Goal: Information Seeking & Learning: Find specific fact

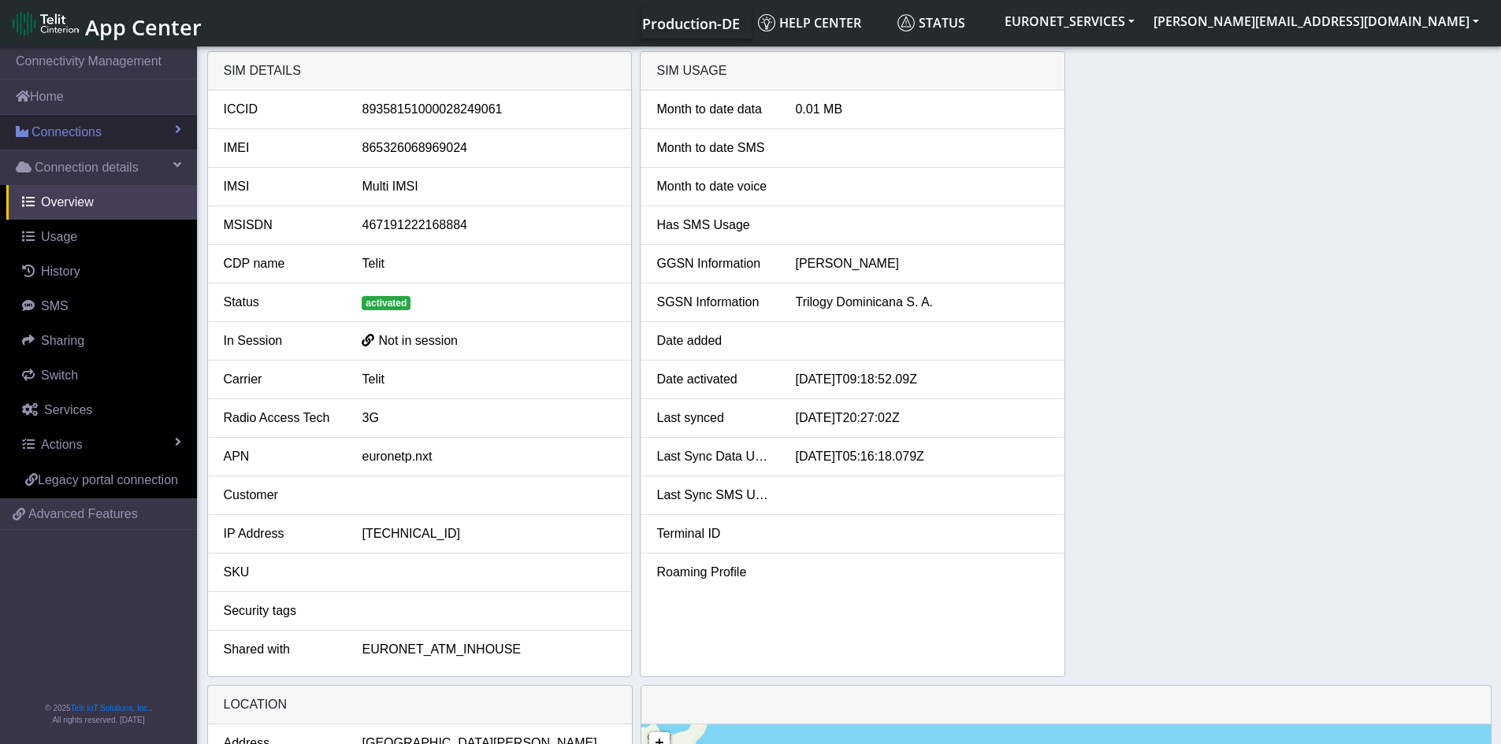
click at [50, 136] on span "Connections" at bounding box center [67, 132] width 70 height 19
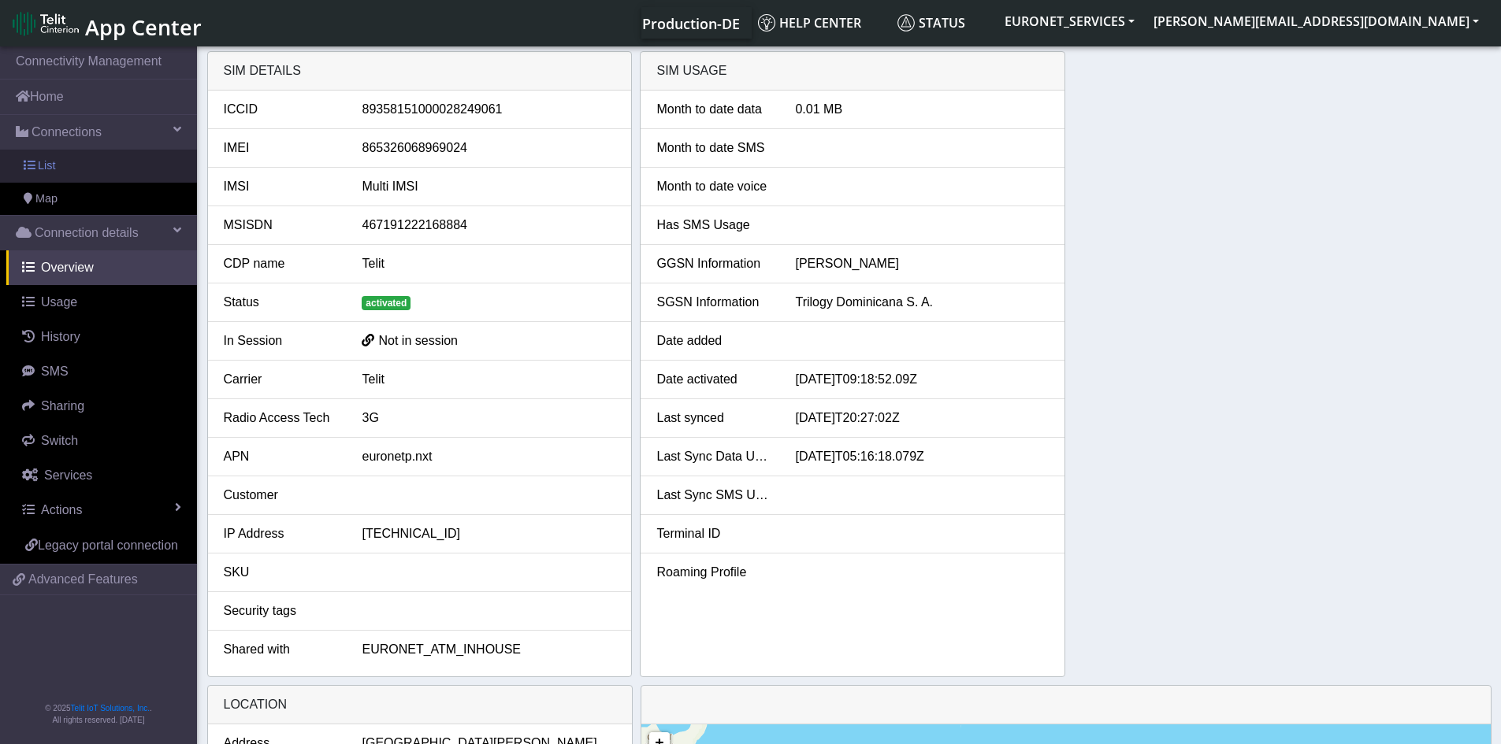
click at [48, 171] on span "List" at bounding box center [46, 166] width 17 height 17
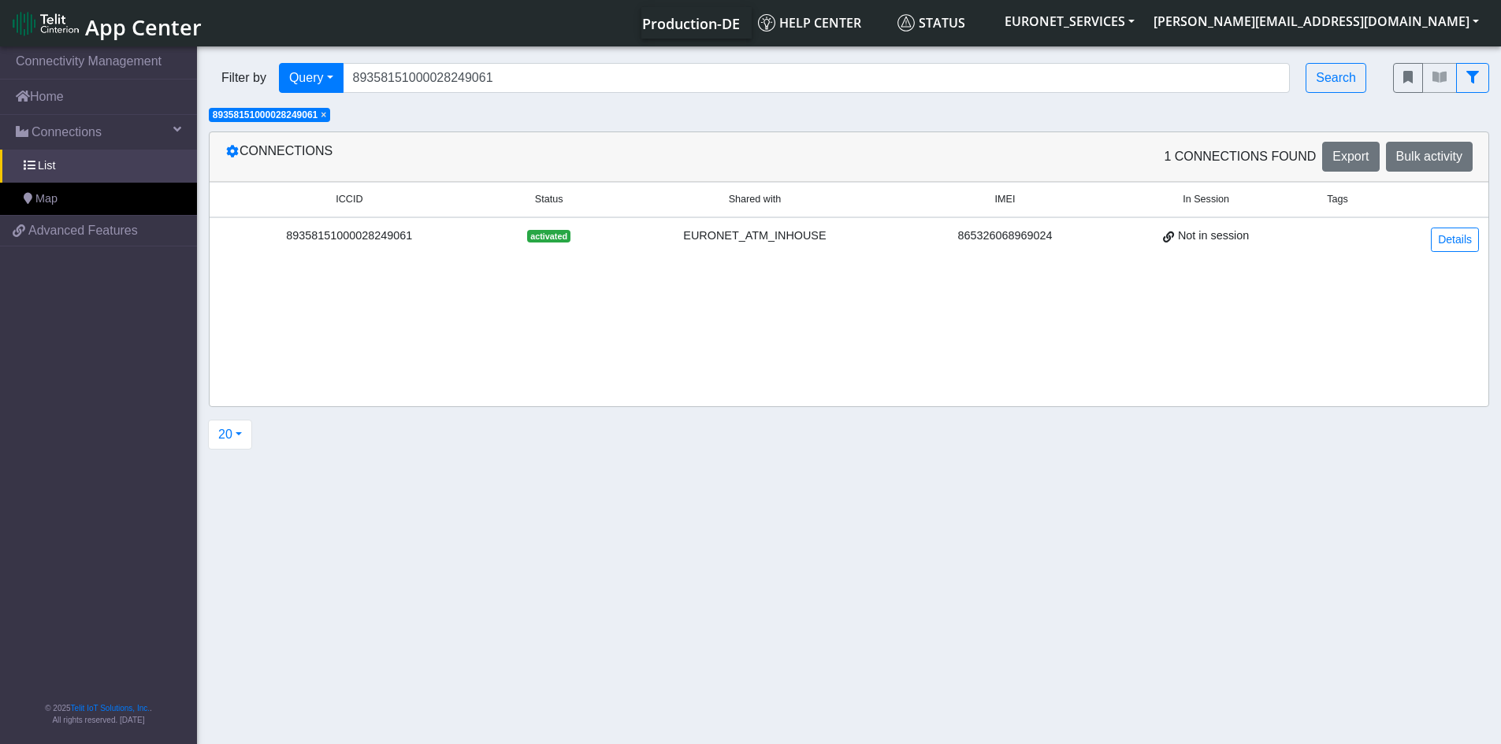
click at [326, 115] on span "×" at bounding box center [324, 115] width 6 height 11
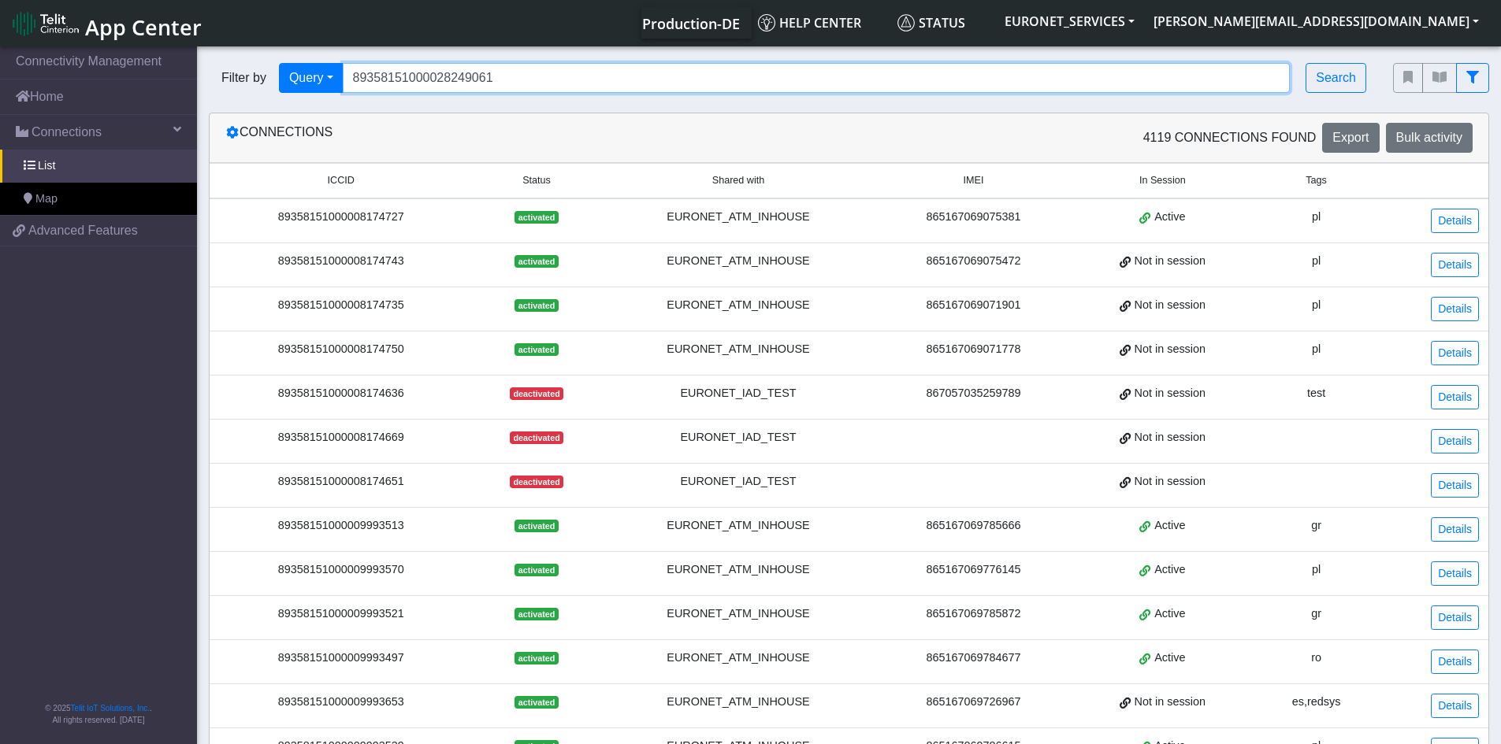
click at [549, 73] on input "89358151000028249061" at bounding box center [817, 78] width 948 height 30
drag, startPoint x: 549, startPoint y: 73, endPoint x: 245, endPoint y: 85, distance: 304.3
click at [245, 85] on div "Filter by Query Query In Session Not connected Tags Country Operator 8935815100…" at bounding box center [789, 78] width 1160 height 30
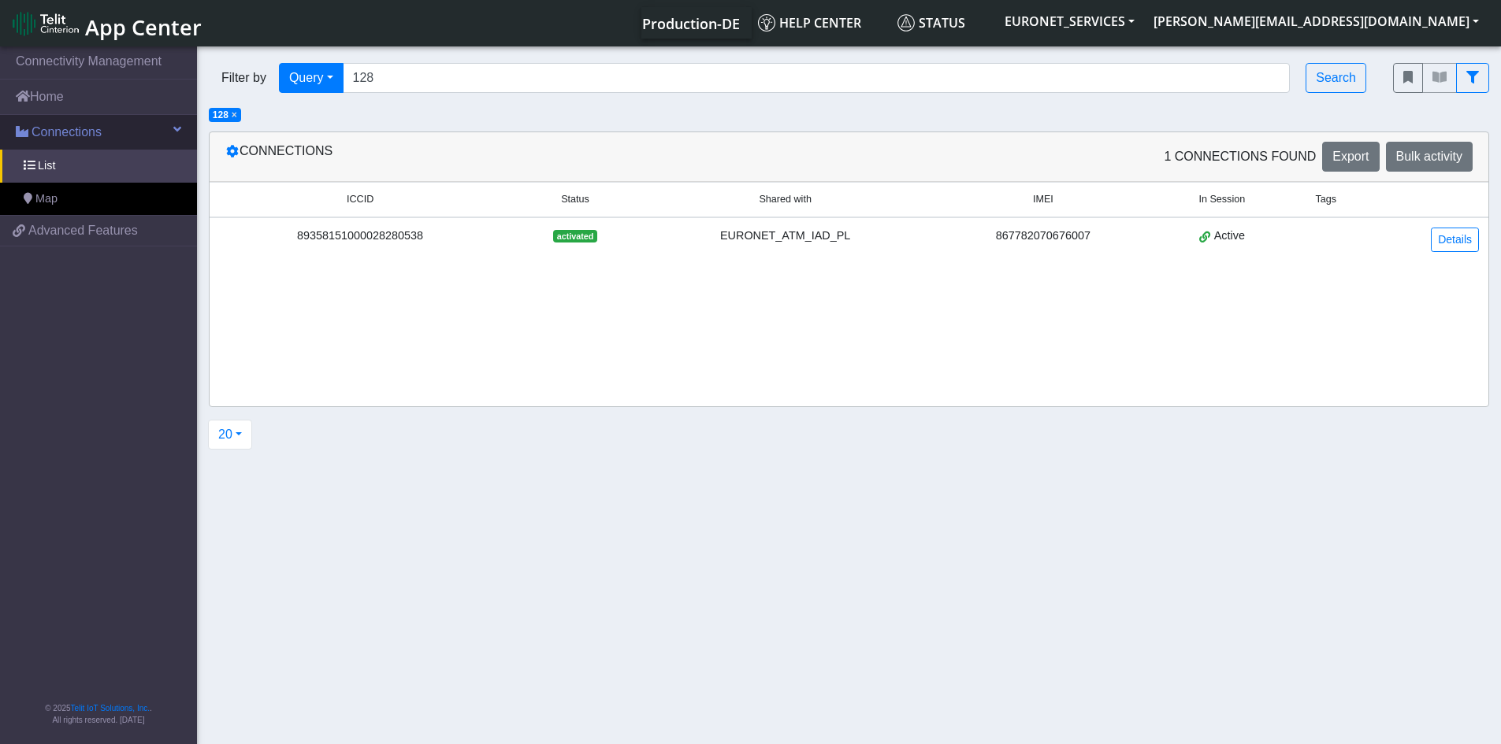
click at [182, 128] on link "Connections" at bounding box center [98, 132] width 197 height 35
click at [37, 169] on link "List" at bounding box center [98, 166] width 197 height 33
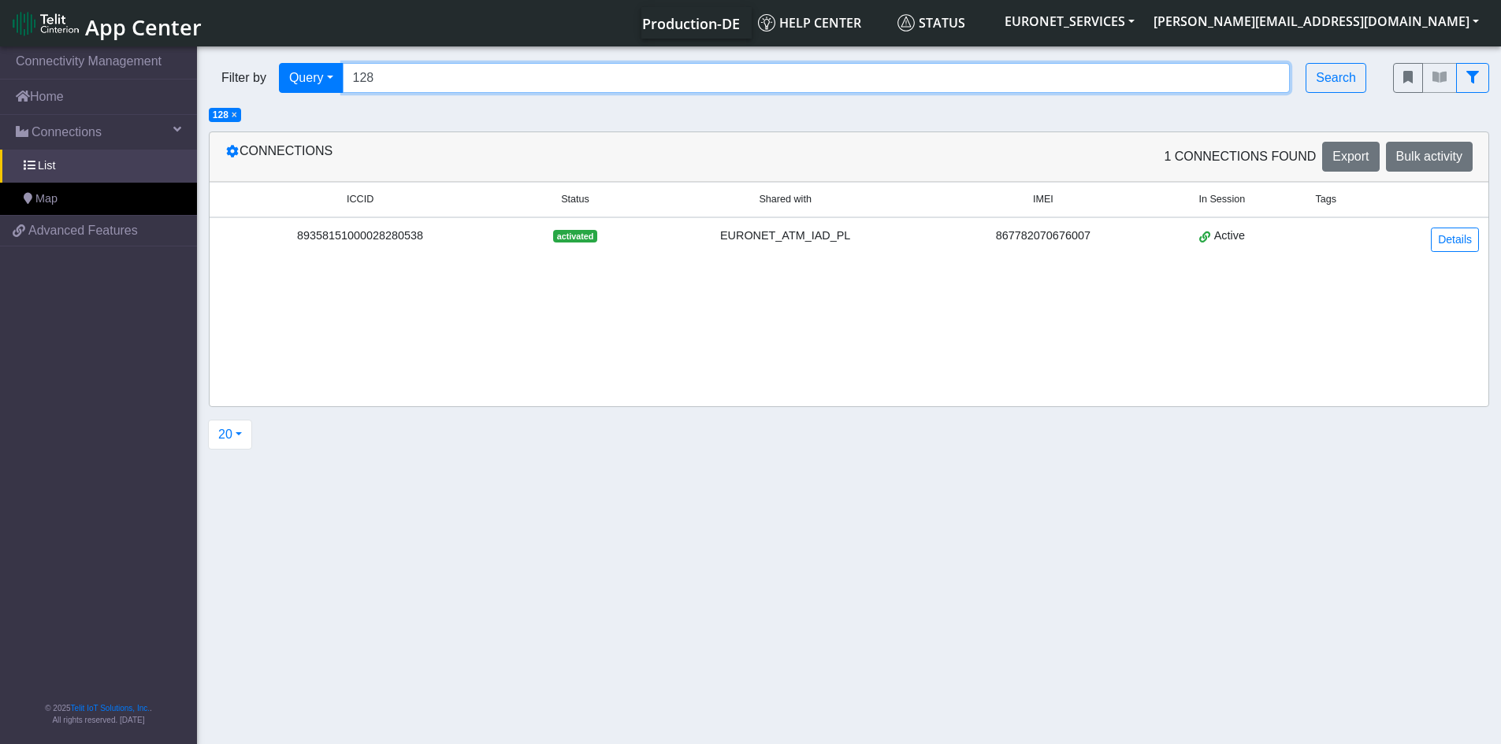
click at [1056, 64] on input "128" at bounding box center [817, 78] width 948 height 30
type input "1"
click at [232, 152] on icon at bounding box center [232, 151] width 13 height 13
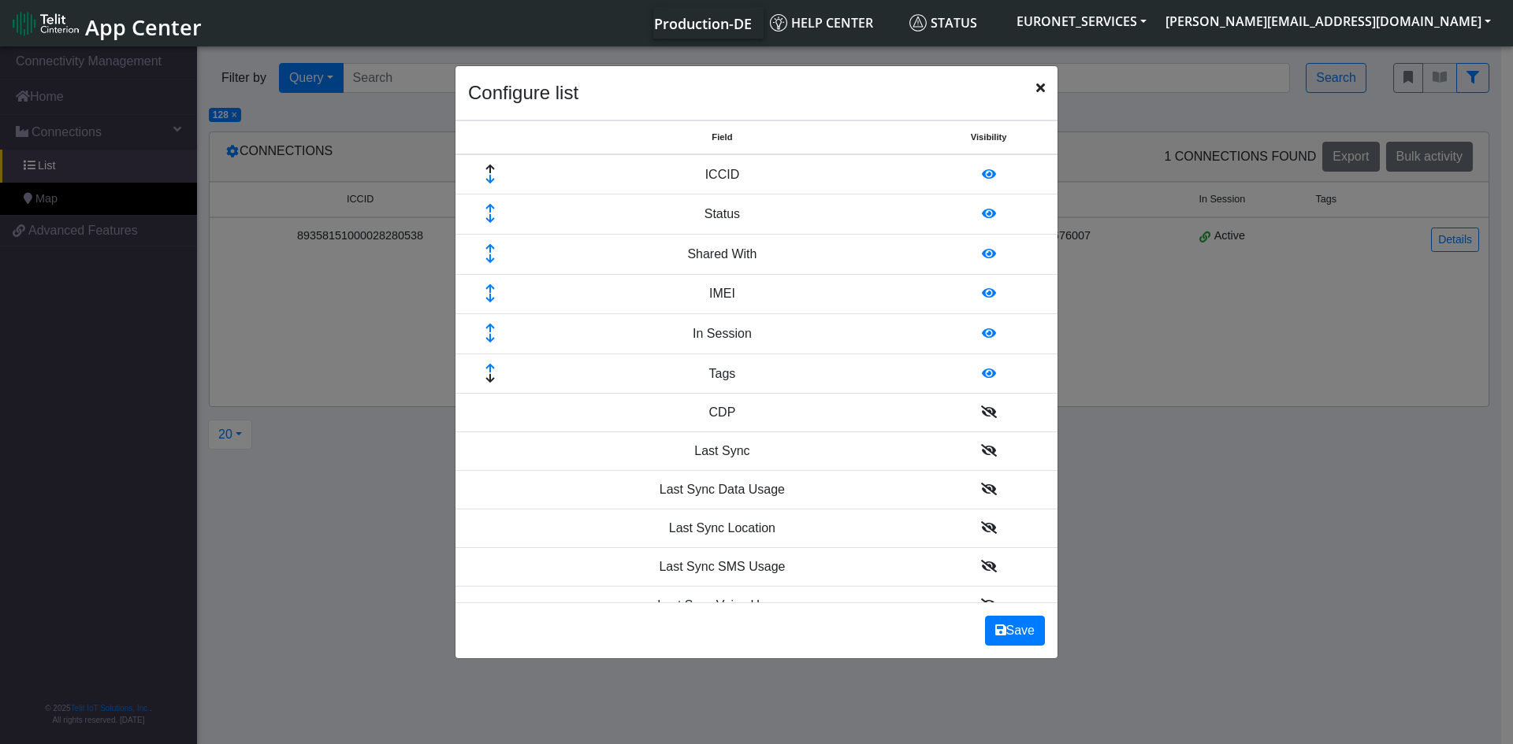
click at [1311, 540] on ngb-modal-window "Configure list Field Visibility ICCID Status Shared With IMEI In Session Tags C…" at bounding box center [756, 396] width 1513 height 707
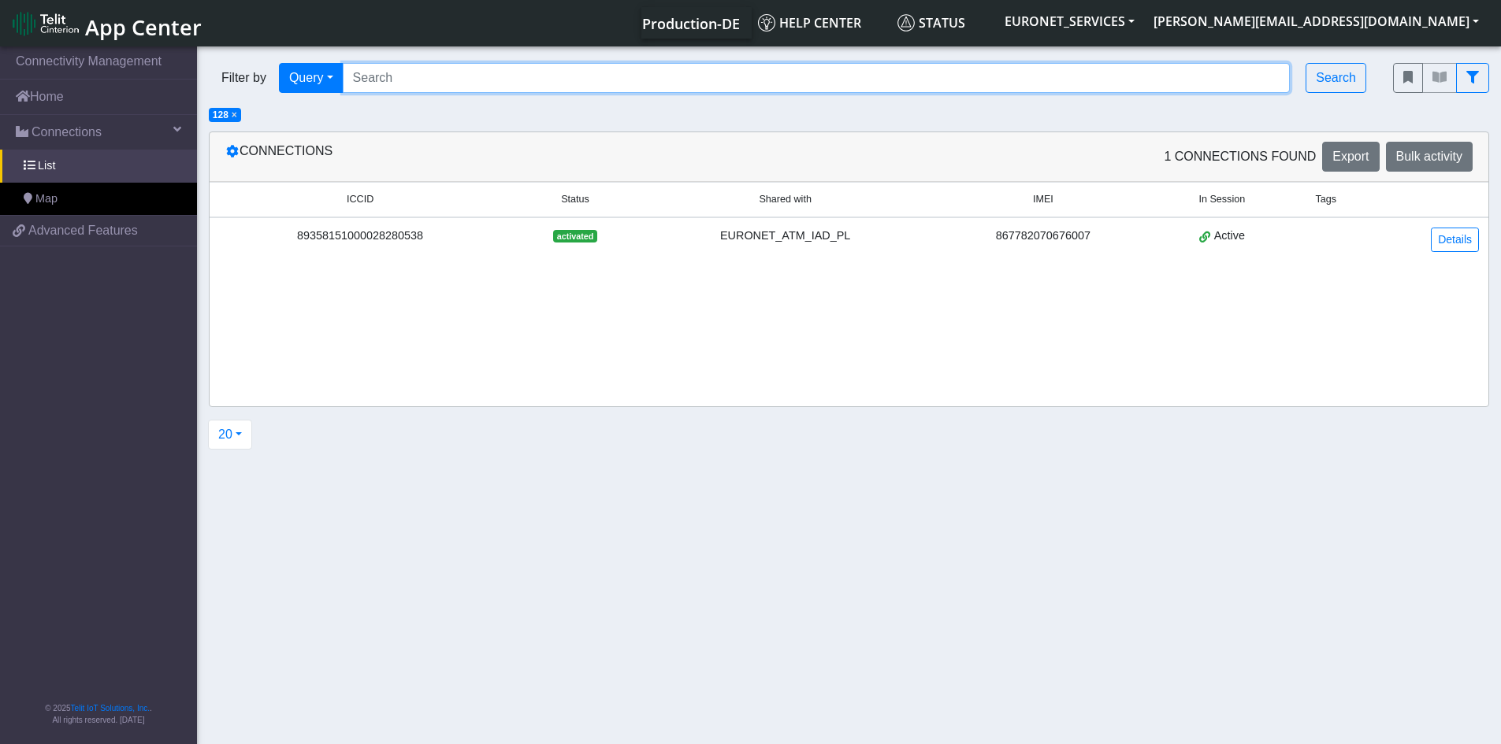
click at [478, 68] on input "Search..." at bounding box center [817, 78] width 948 height 30
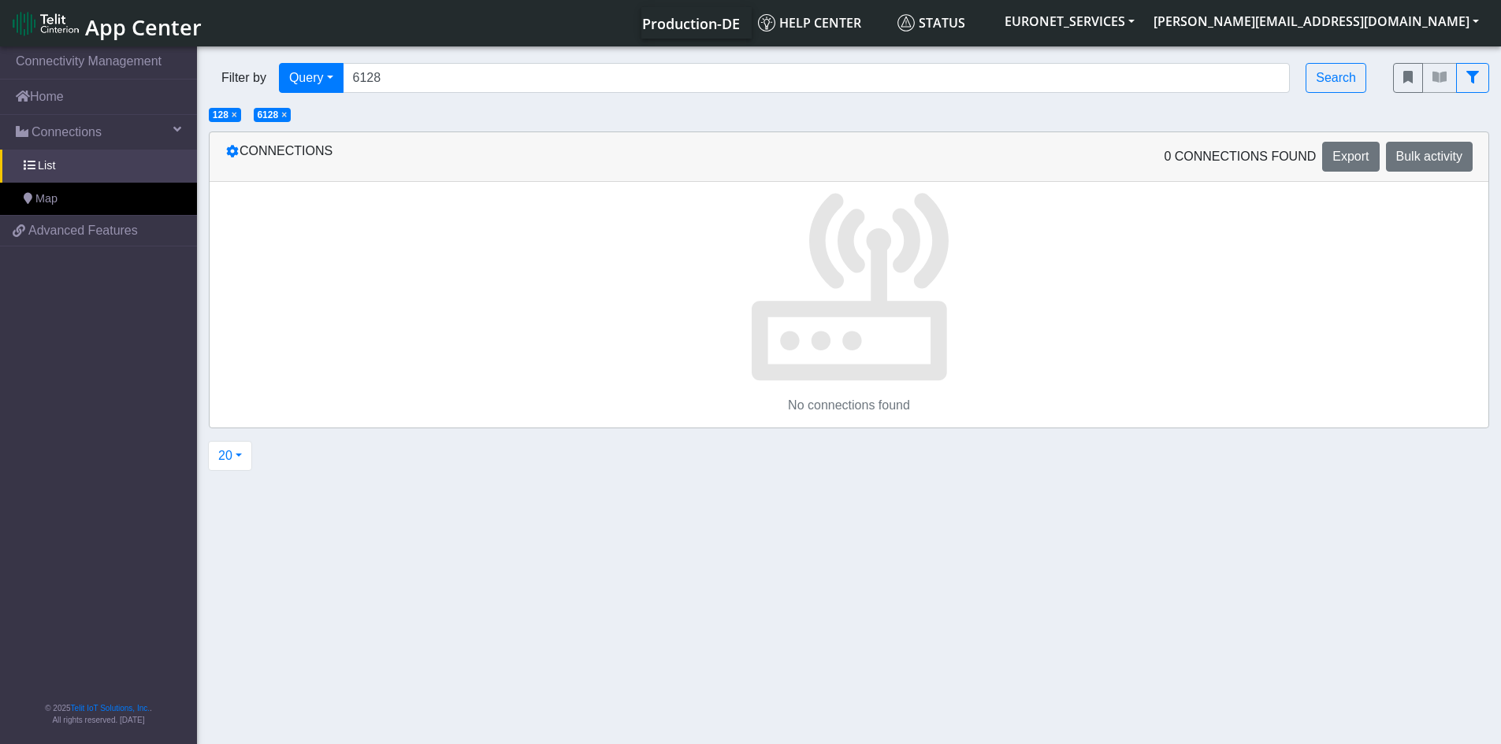
click at [239, 114] on span "× 128" at bounding box center [225, 115] width 32 height 14
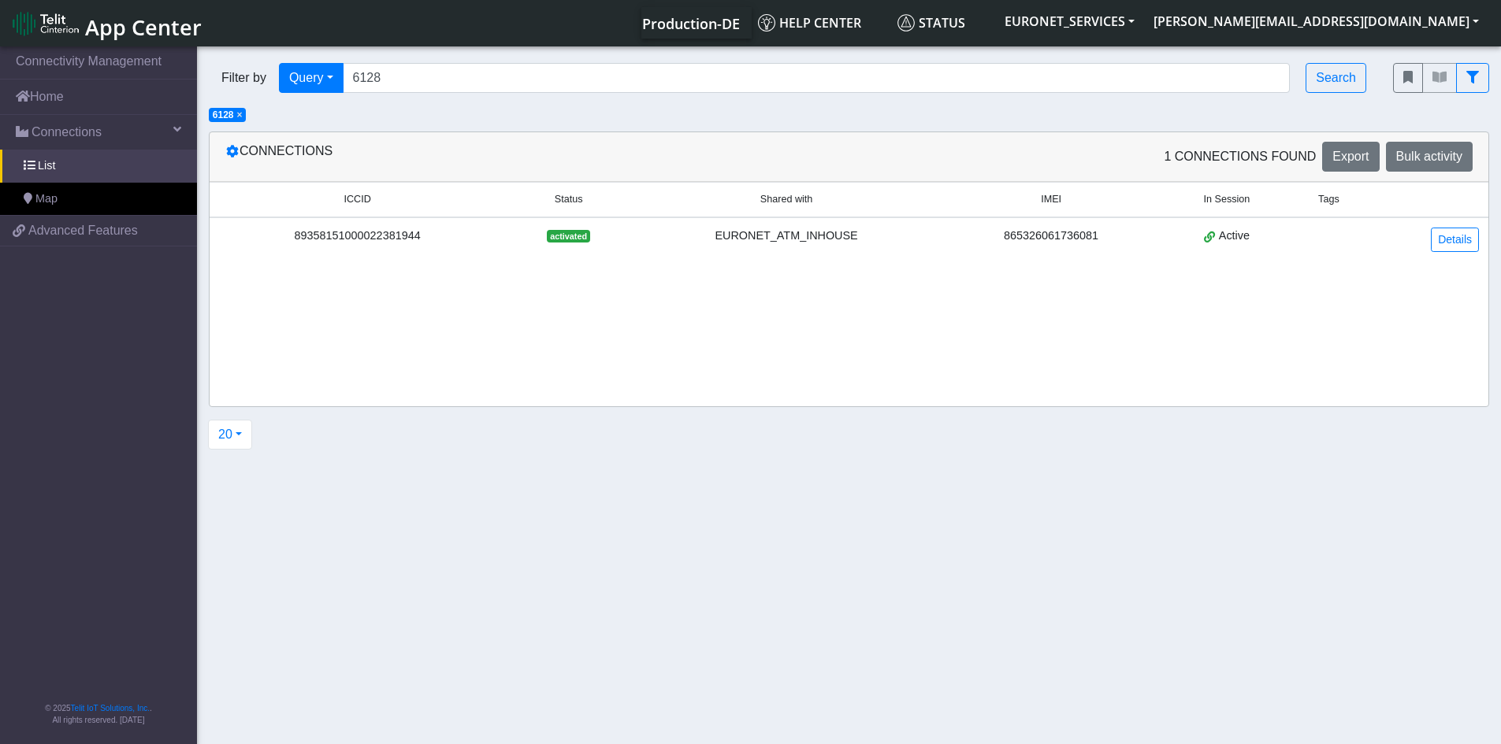
click at [424, 321] on div "ICCID Status Shared with IMEI In Session Tags 89358151000022381944 activated EU…" at bounding box center [849, 294] width 1279 height 225
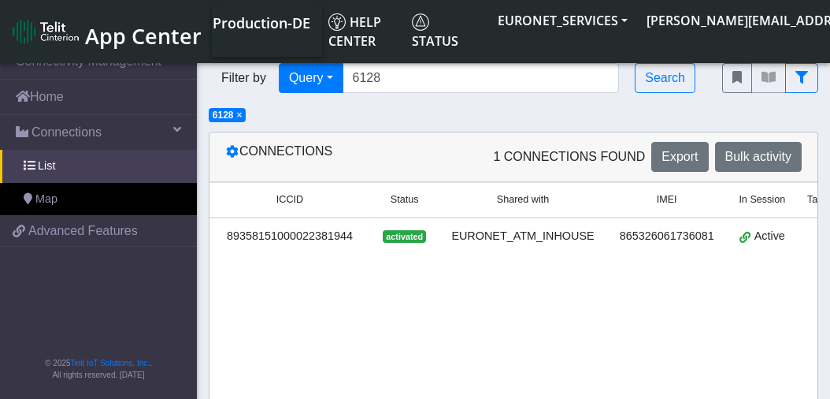
click at [451, 115] on div "Filter by Query Query In Session Not connected Tags Country Operator 6128 Searc…" at bounding box center [513, 87] width 633 height 72
click at [431, 77] on input "6128" at bounding box center [481, 78] width 277 height 30
drag, startPoint x: 431, startPoint y: 77, endPoint x: 300, endPoint y: 106, distance: 134.0
click at [300, 106] on div "Filter by Query Query In Session Not connected Tags Country Operator 6128 Searc…" at bounding box center [513, 87] width 633 height 72
paste input "359232710124633"
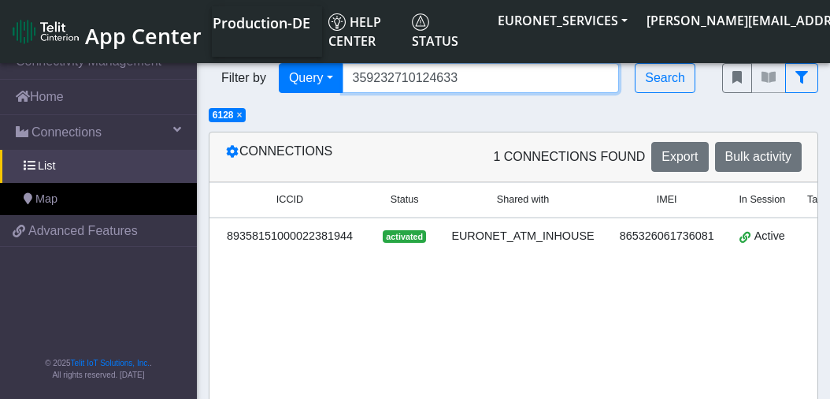
type input "359232710124633"
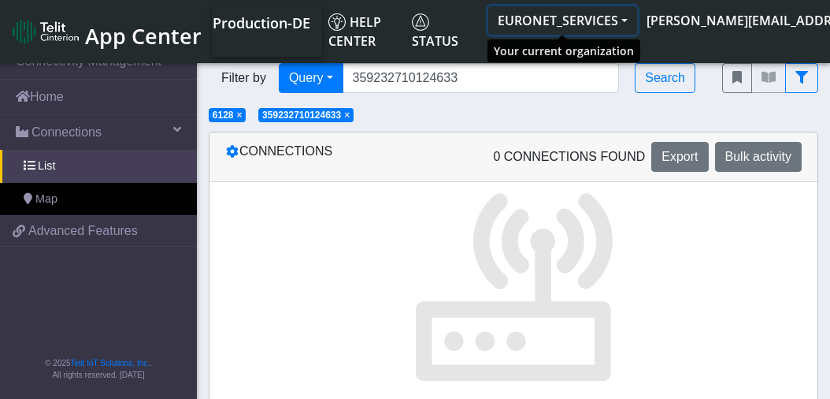
click at [621, 20] on button "EURONET_SERVICES" at bounding box center [562, 20] width 149 height 28
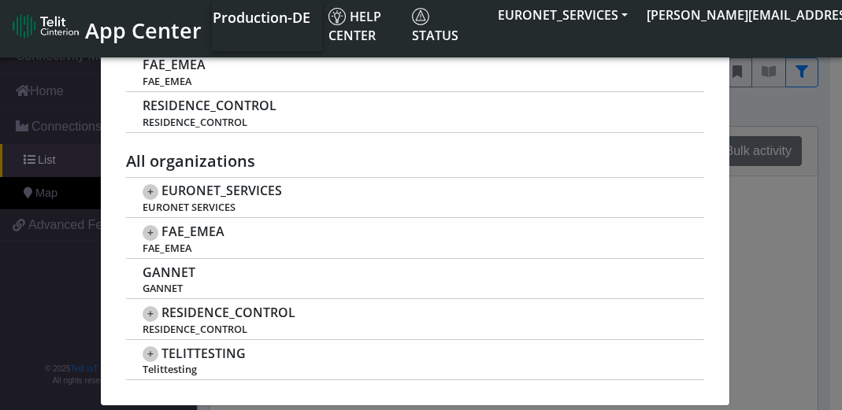
scroll to position [277, 0]
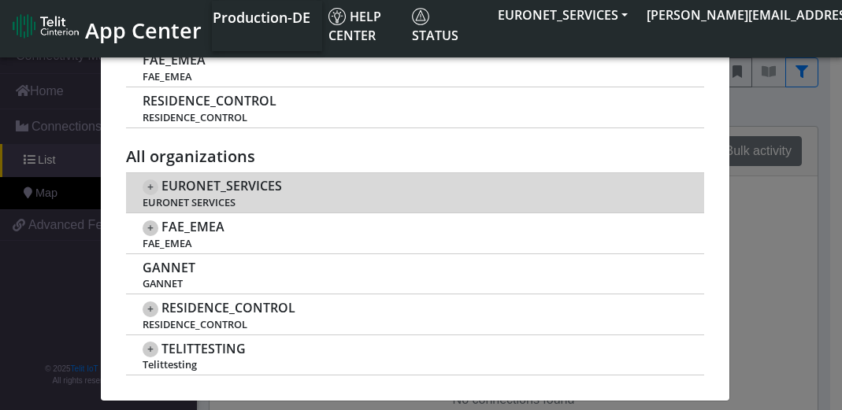
click at [144, 184] on span "+" at bounding box center [151, 188] width 16 height 16
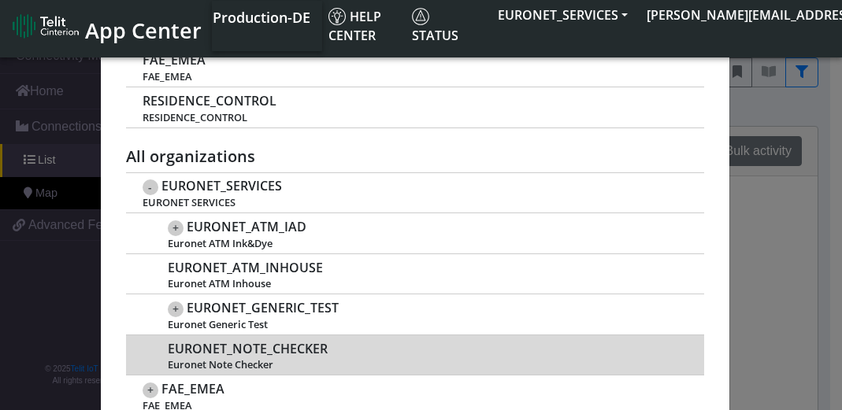
click at [231, 355] on span "EURONET_NOTE_CHECKER" at bounding box center [248, 349] width 160 height 15
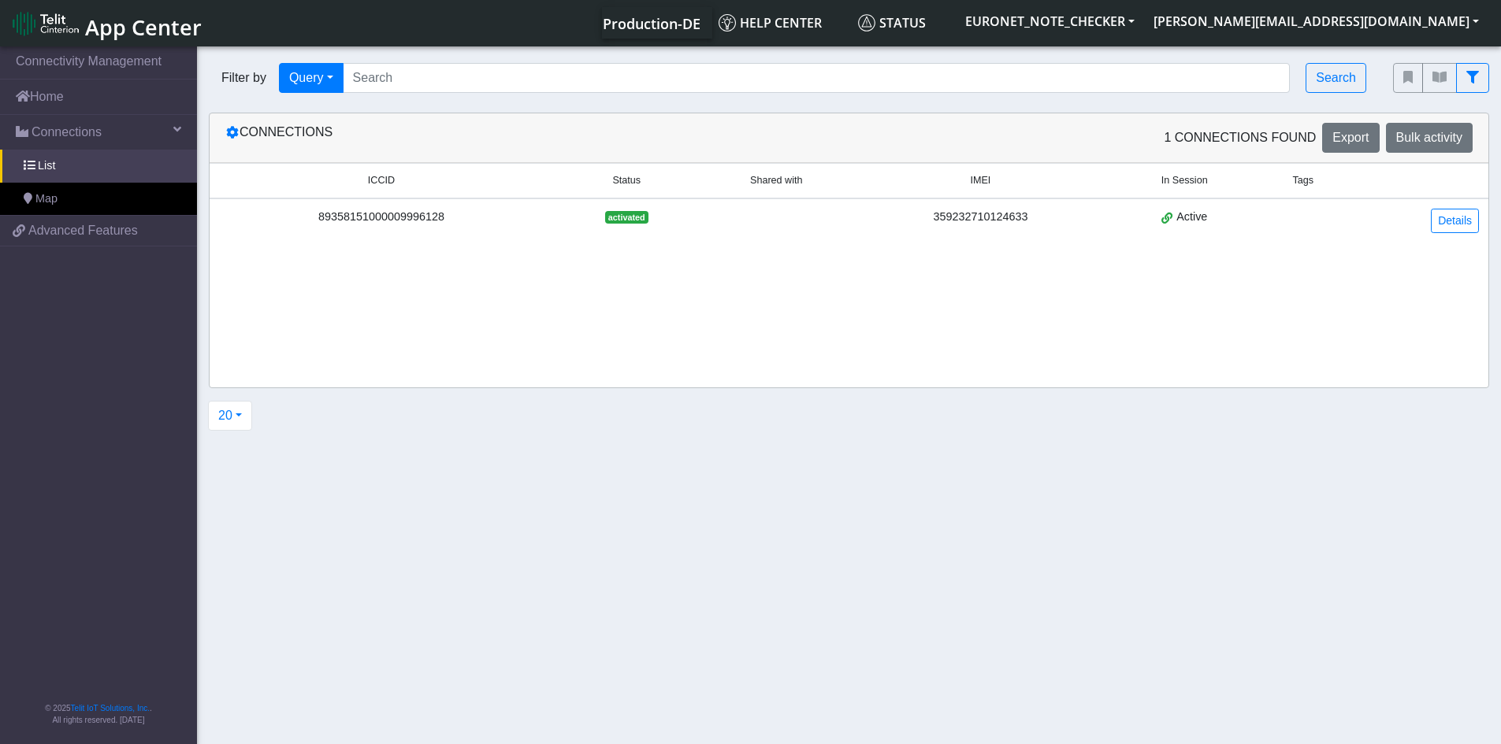
click at [424, 213] on div "89358151000009996128" at bounding box center [381, 217] width 325 height 17
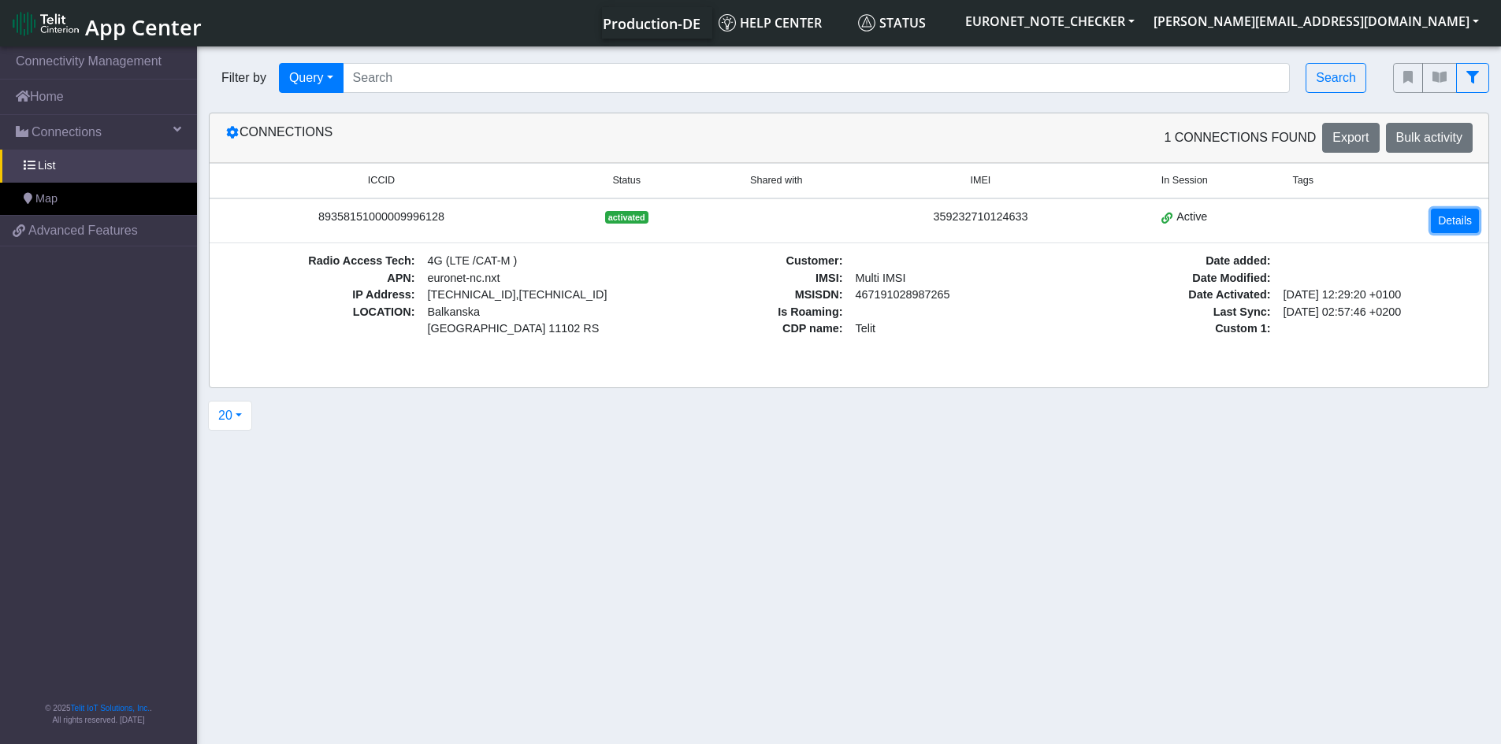
click at [841, 225] on link "Details" at bounding box center [1455, 221] width 48 height 24
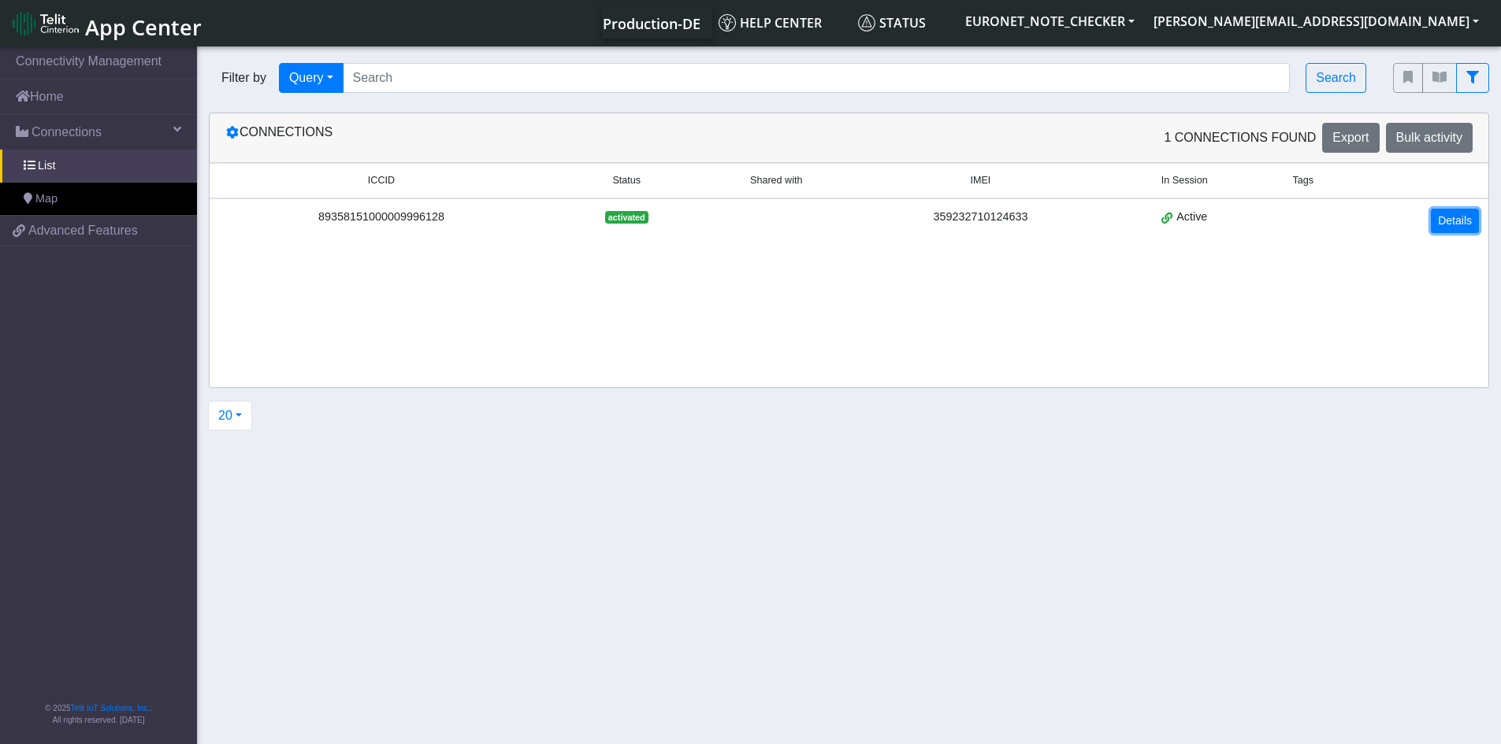
click at [841, 225] on link "Details" at bounding box center [1455, 221] width 48 height 24
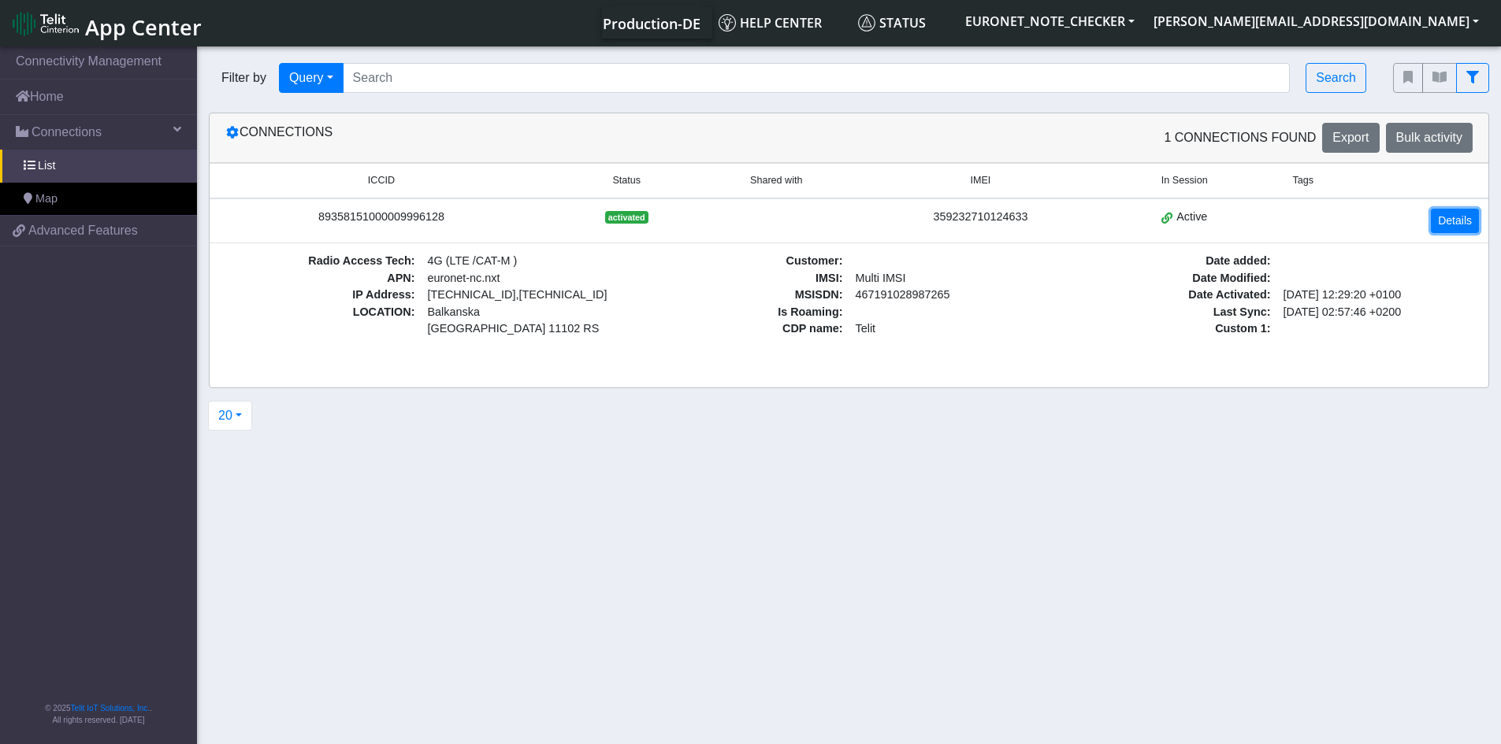
click at [841, 225] on link "Details" at bounding box center [1455, 221] width 48 height 24
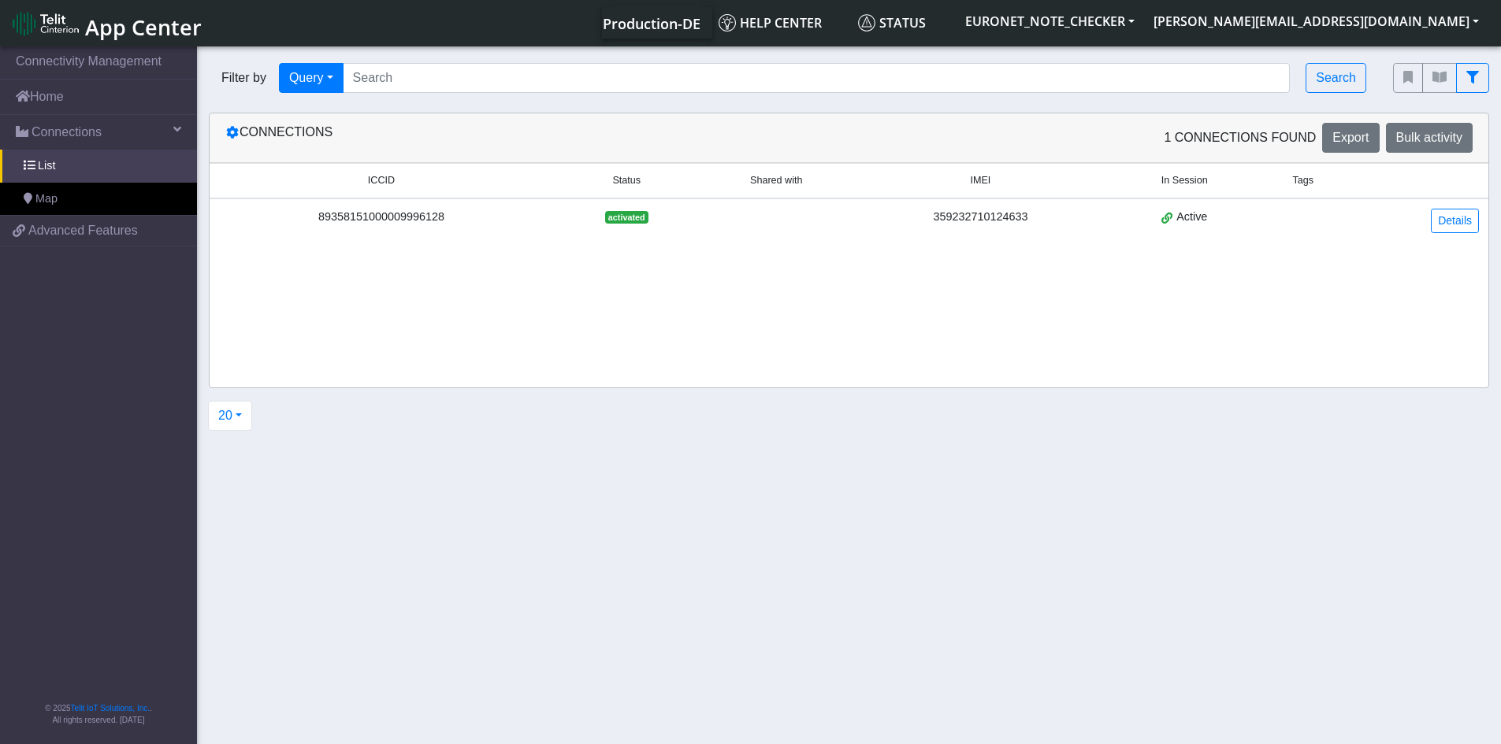
click at [841, 276] on div "ICCID Status Shared with IMEI In Session Tags 89358151000009996128 activated 35…" at bounding box center [849, 275] width 1279 height 225
click at [841, 219] on link "Details" at bounding box center [1455, 221] width 48 height 24
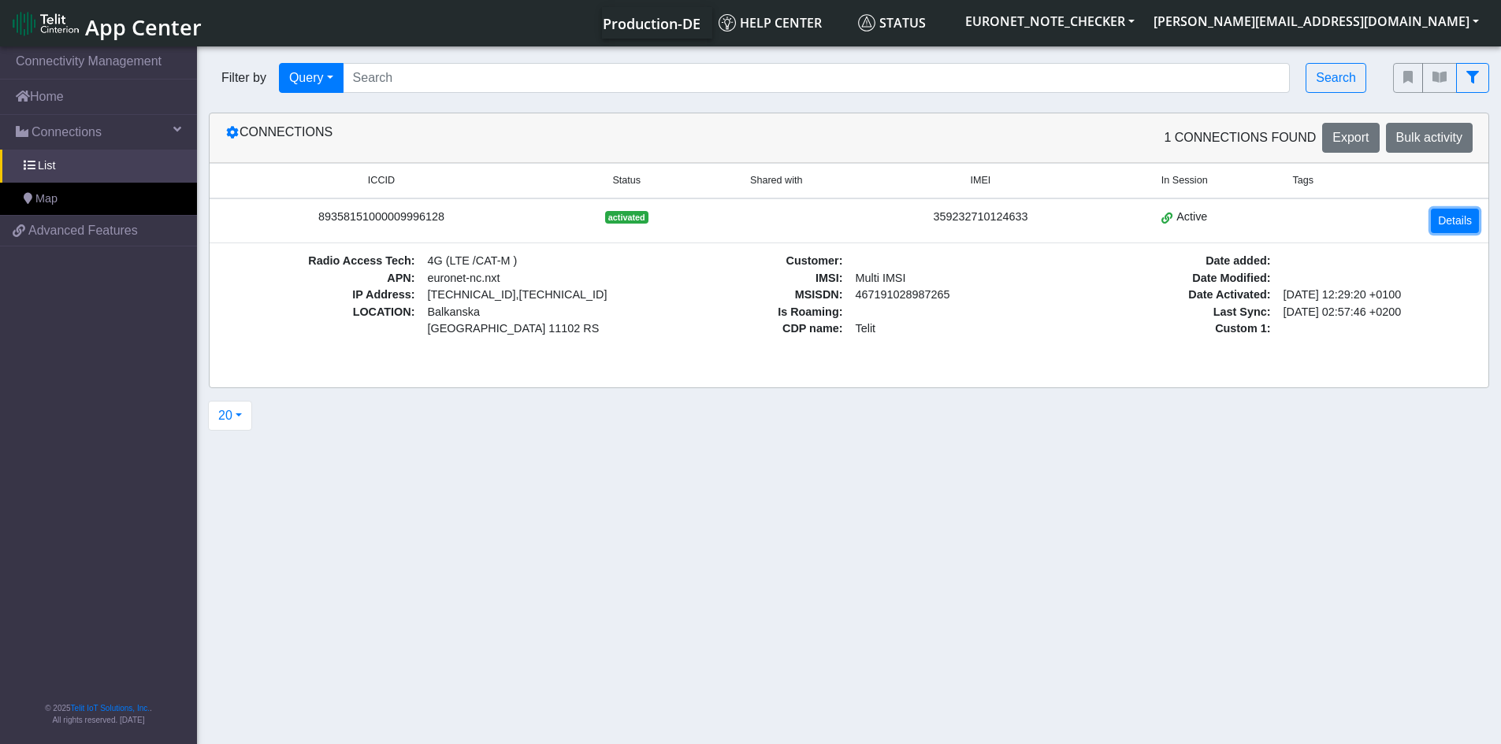
click at [841, 219] on link "Details" at bounding box center [1455, 221] width 48 height 24
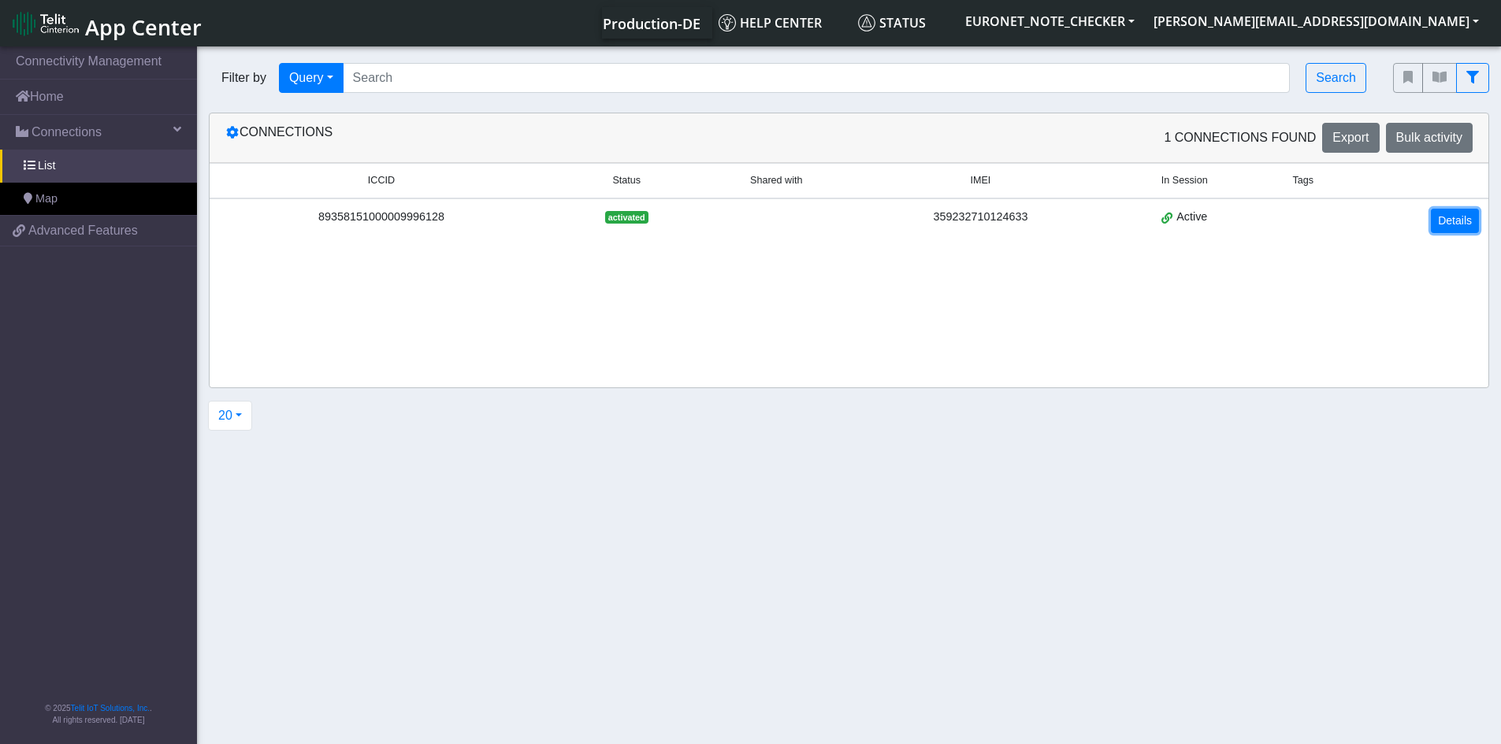
click at [841, 219] on link "Details" at bounding box center [1455, 221] width 48 height 24
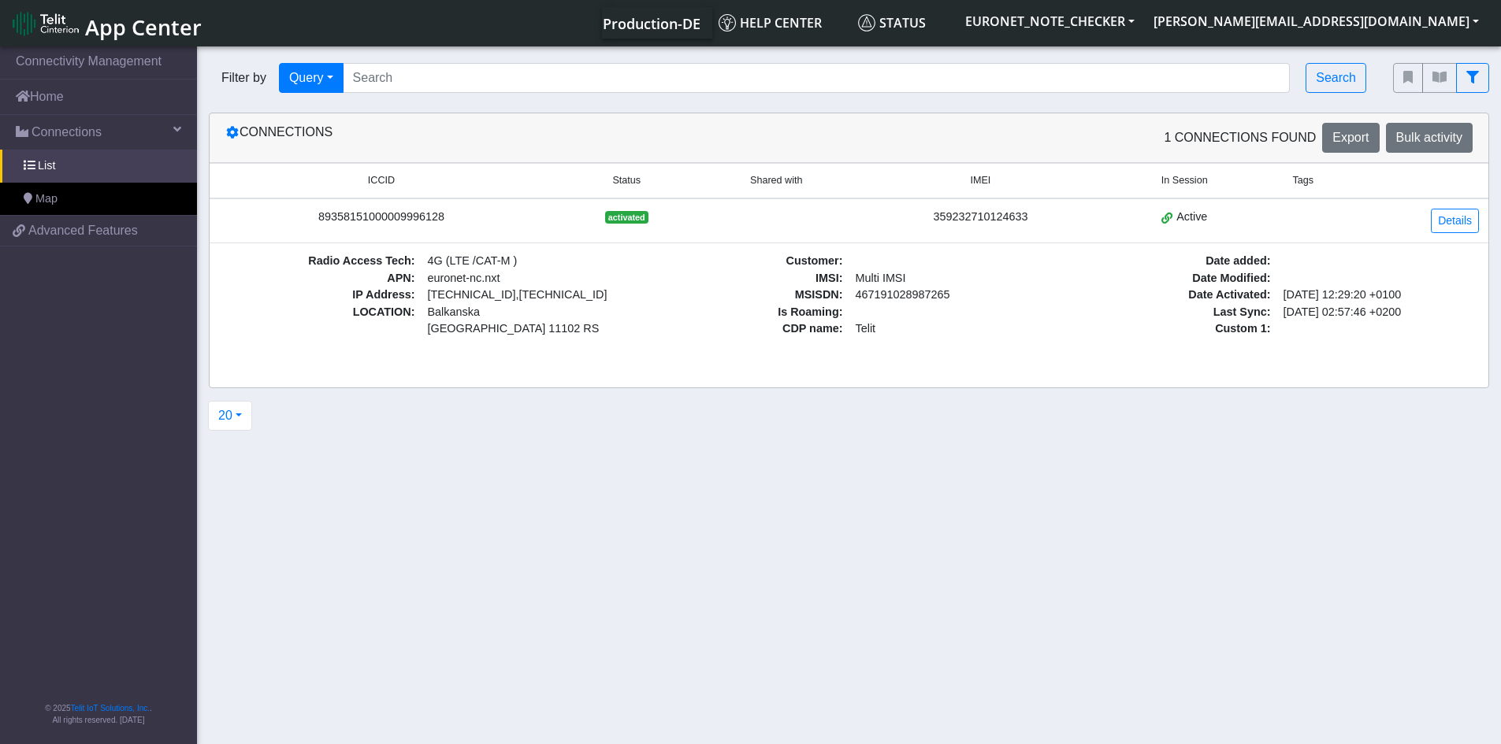
click at [841, 293] on span "467191028987265" at bounding box center [950, 295] width 202 height 17
click at [399, 277] on span "APN :" at bounding box center [320, 278] width 202 height 17
click at [841, 265] on span at bounding box center [1378, 261] width 202 height 17
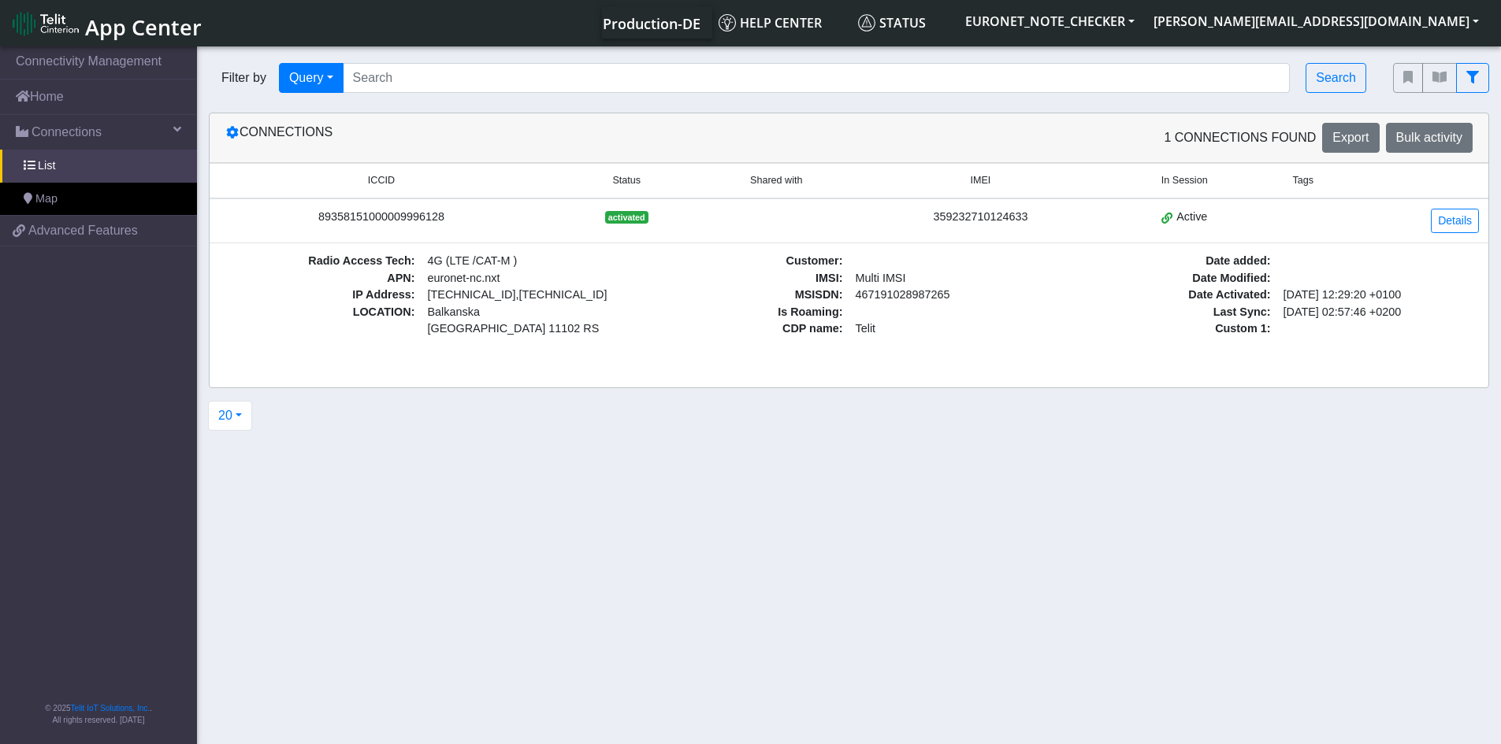
click at [841, 278] on span at bounding box center [1378, 278] width 202 height 17
drag, startPoint x: 1466, startPoint y: 279, endPoint x: 1458, endPoint y: 285, distance: 10.1
click at [841, 284] on span at bounding box center [1378, 278] width 202 height 17
drag, startPoint x: 1450, startPoint y: 291, endPoint x: 1409, endPoint y: 294, distance: 41.8
click at [841, 288] on span "2023-03-16 12:29:20 +0100" at bounding box center [1378, 295] width 202 height 17
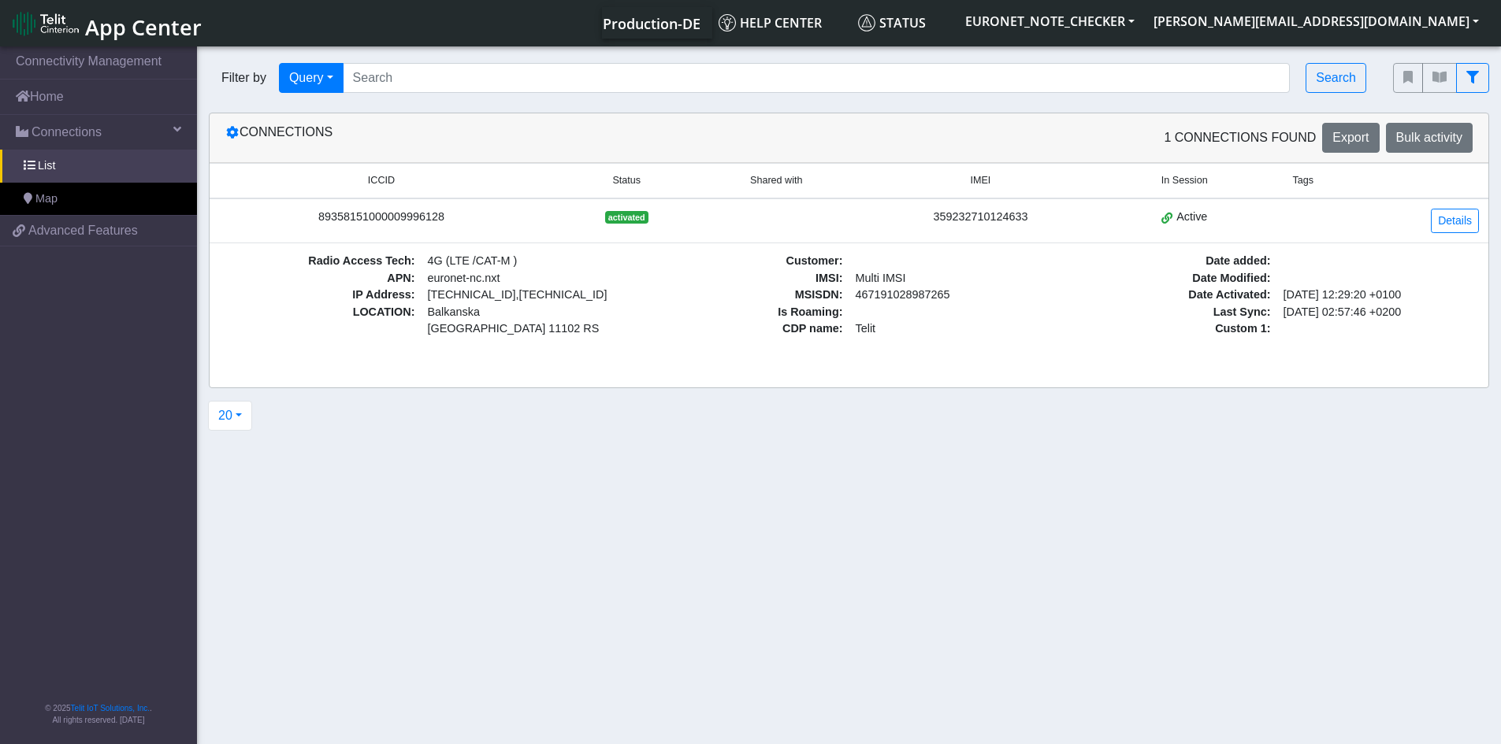
scroll to position [2, 0]
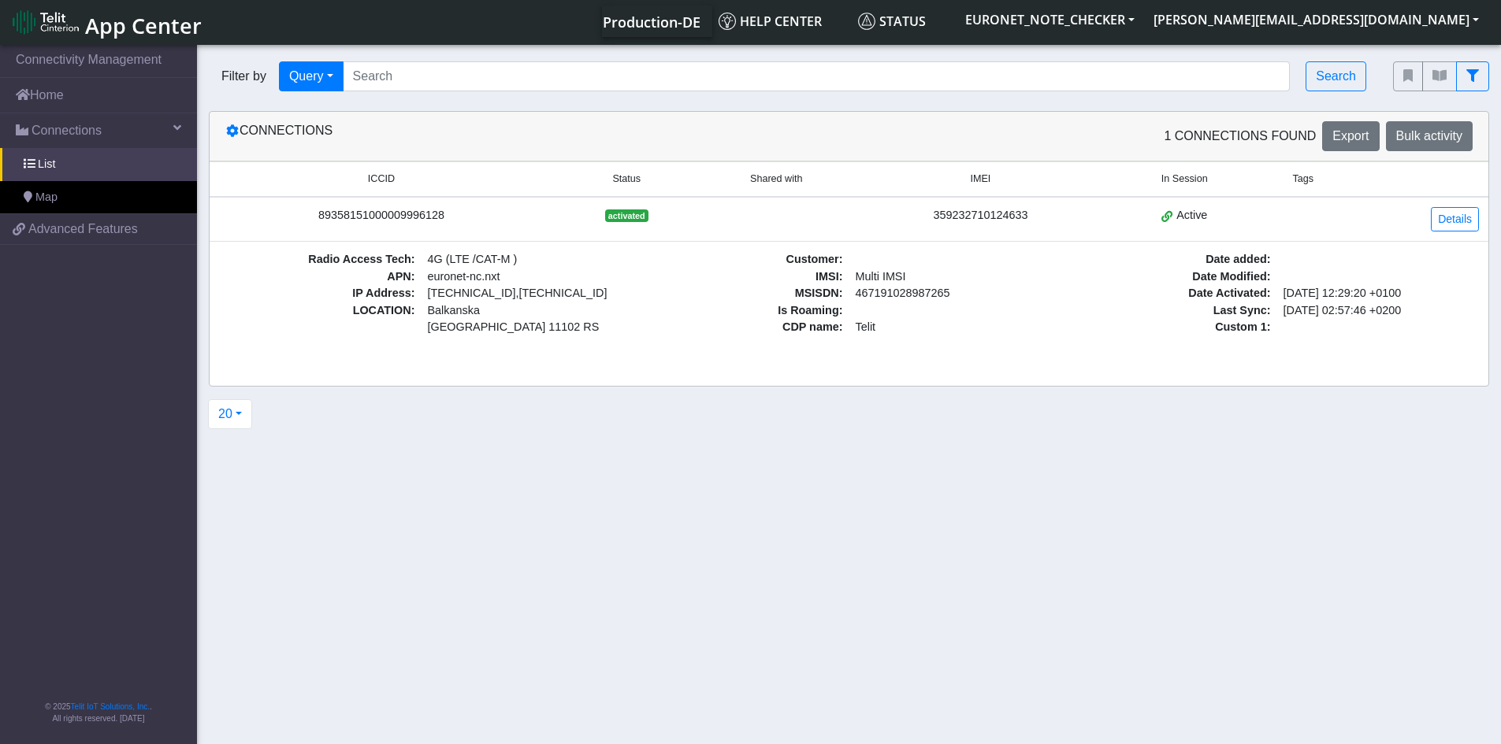
click at [841, 305] on span "Last Sync :" at bounding box center [1176, 311] width 202 height 17
click at [841, 213] on div "359232710124633" at bounding box center [980, 215] width 237 height 17
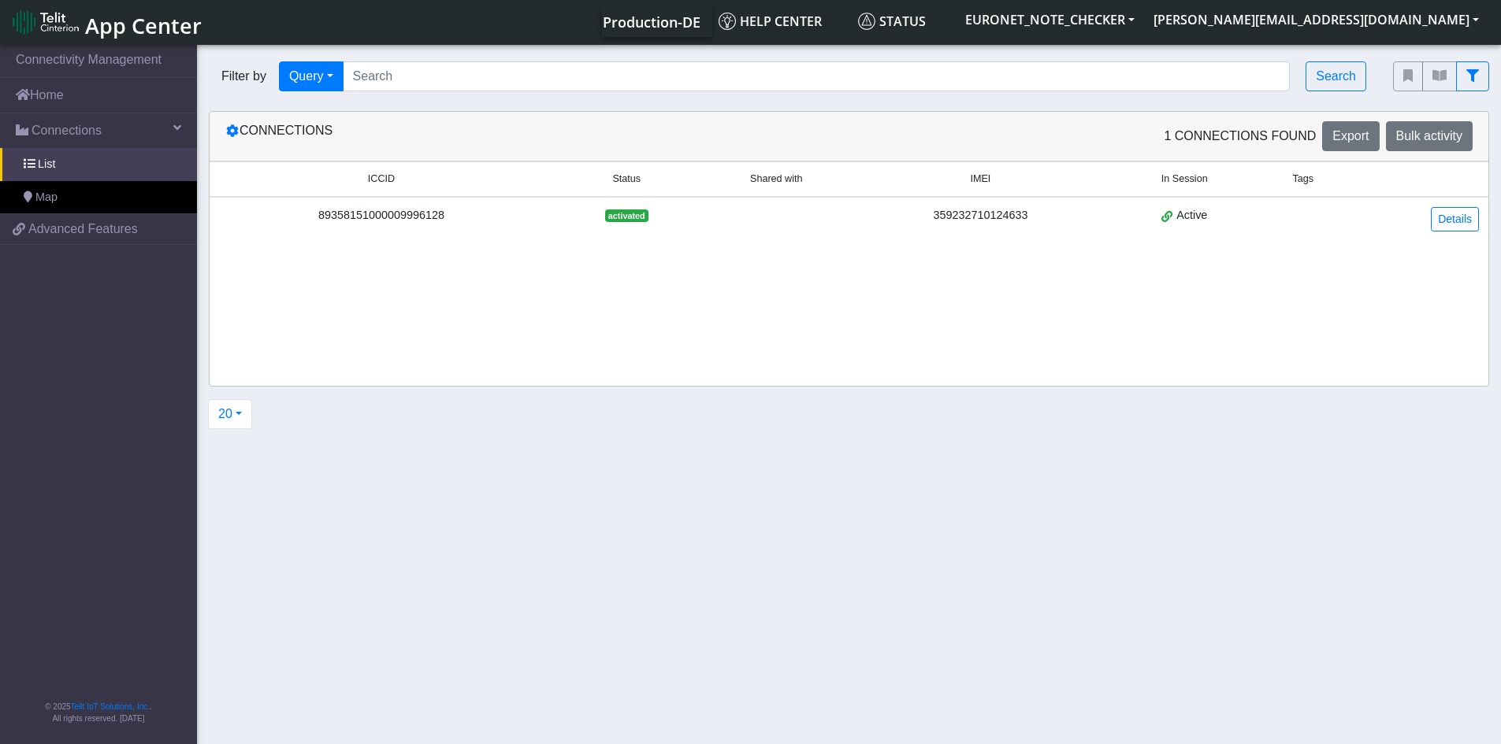
click at [841, 213] on div "359232710124633" at bounding box center [980, 215] width 237 height 17
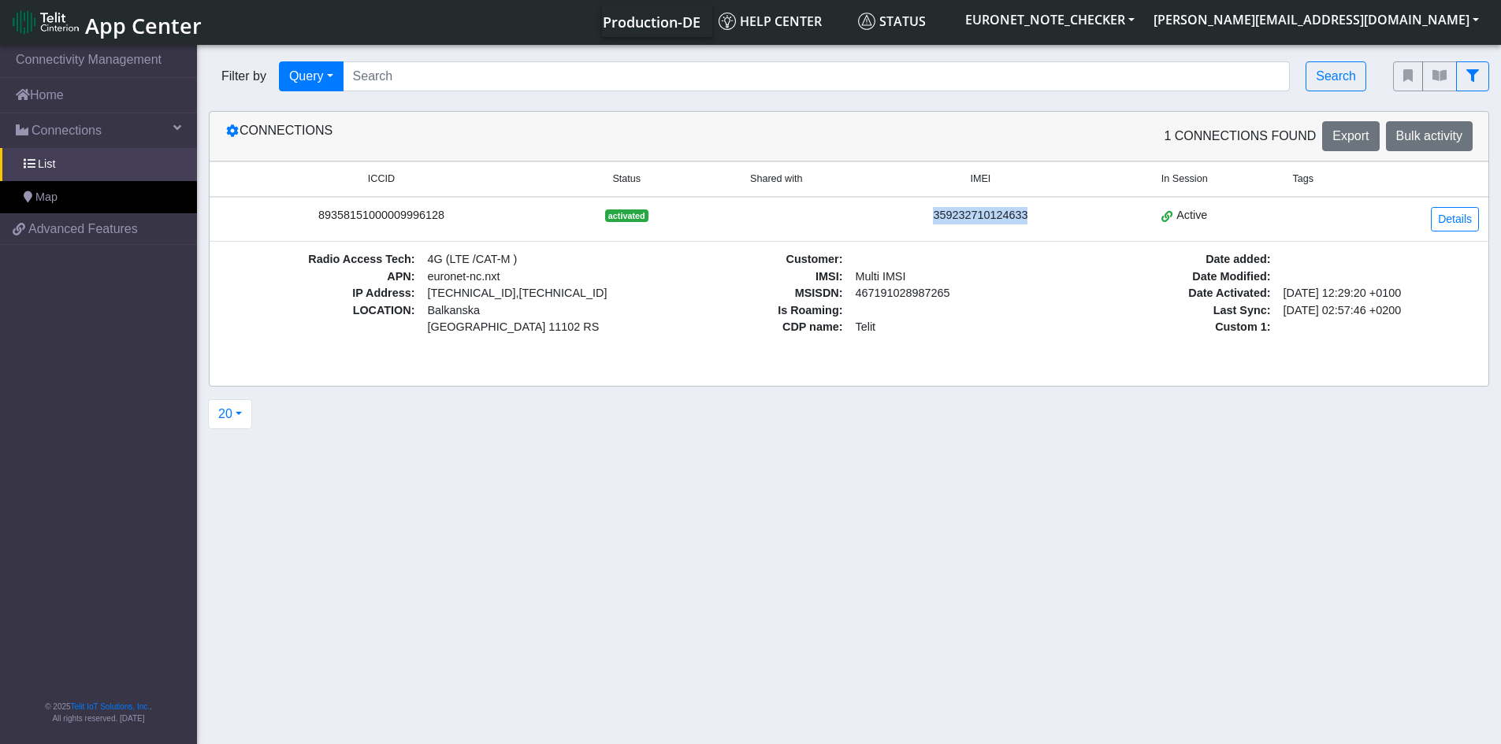
click at [841, 213] on div "359232710124633" at bounding box center [980, 215] width 237 height 17
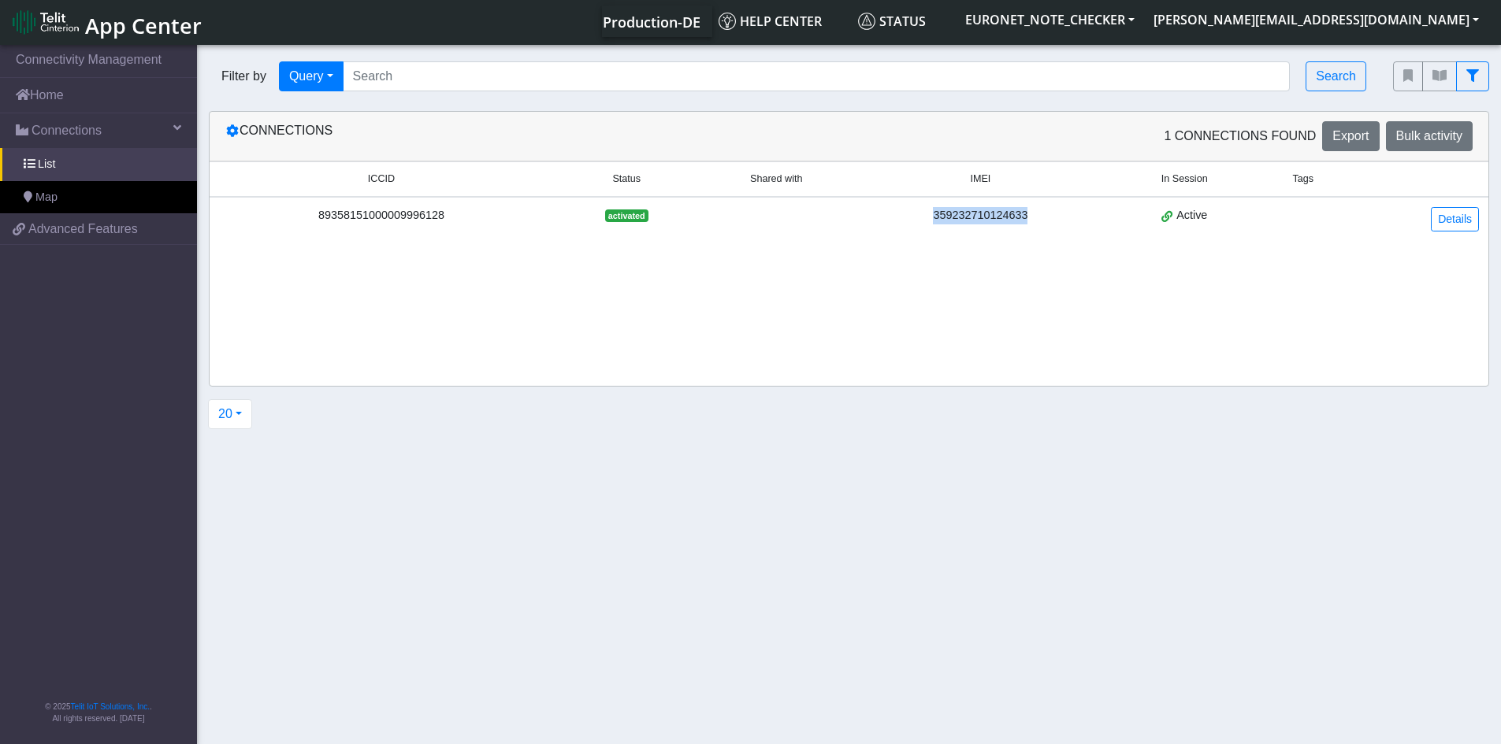
click at [841, 213] on div "359232710124633" at bounding box center [980, 215] width 237 height 17
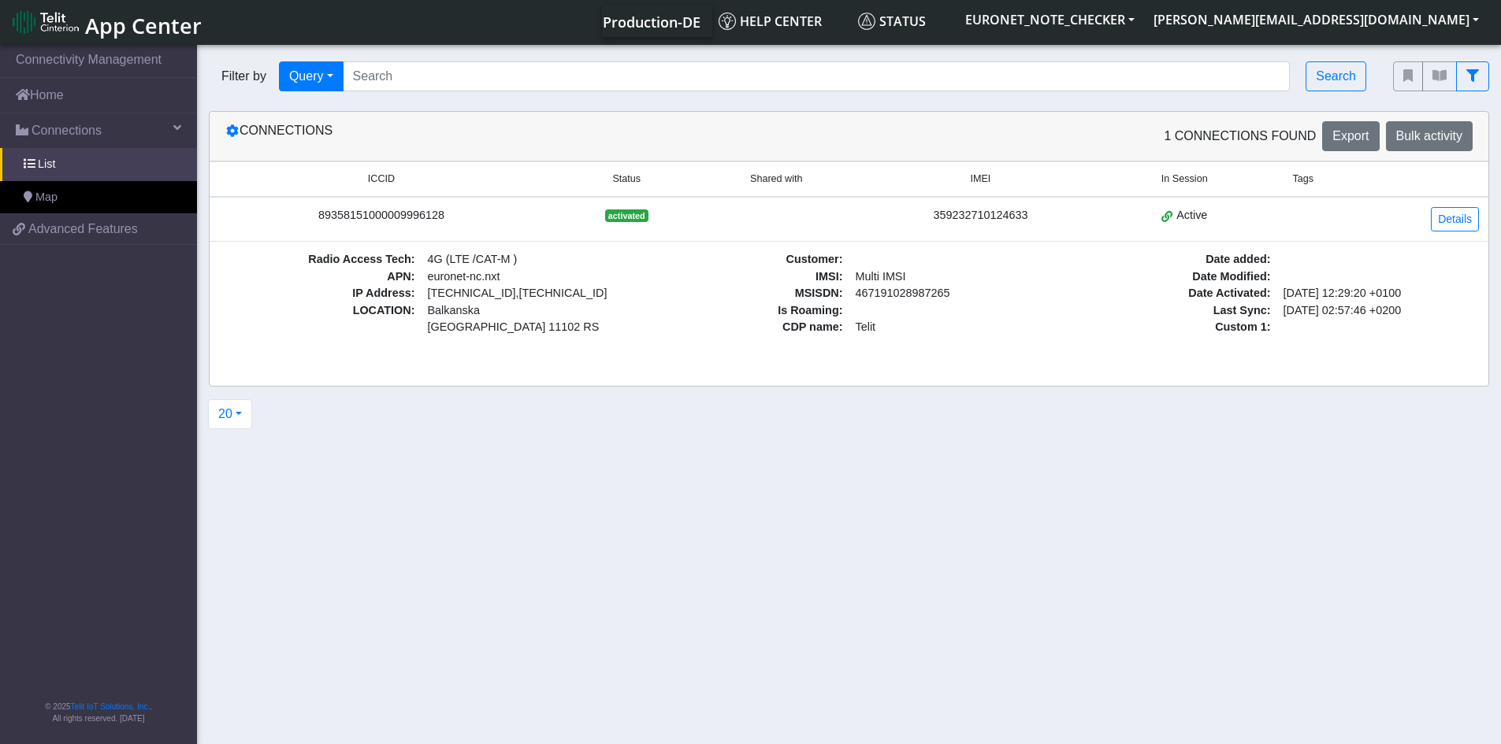
click at [420, 214] on div "89358151000009996128" at bounding box center [381, 215] width 325 height 17
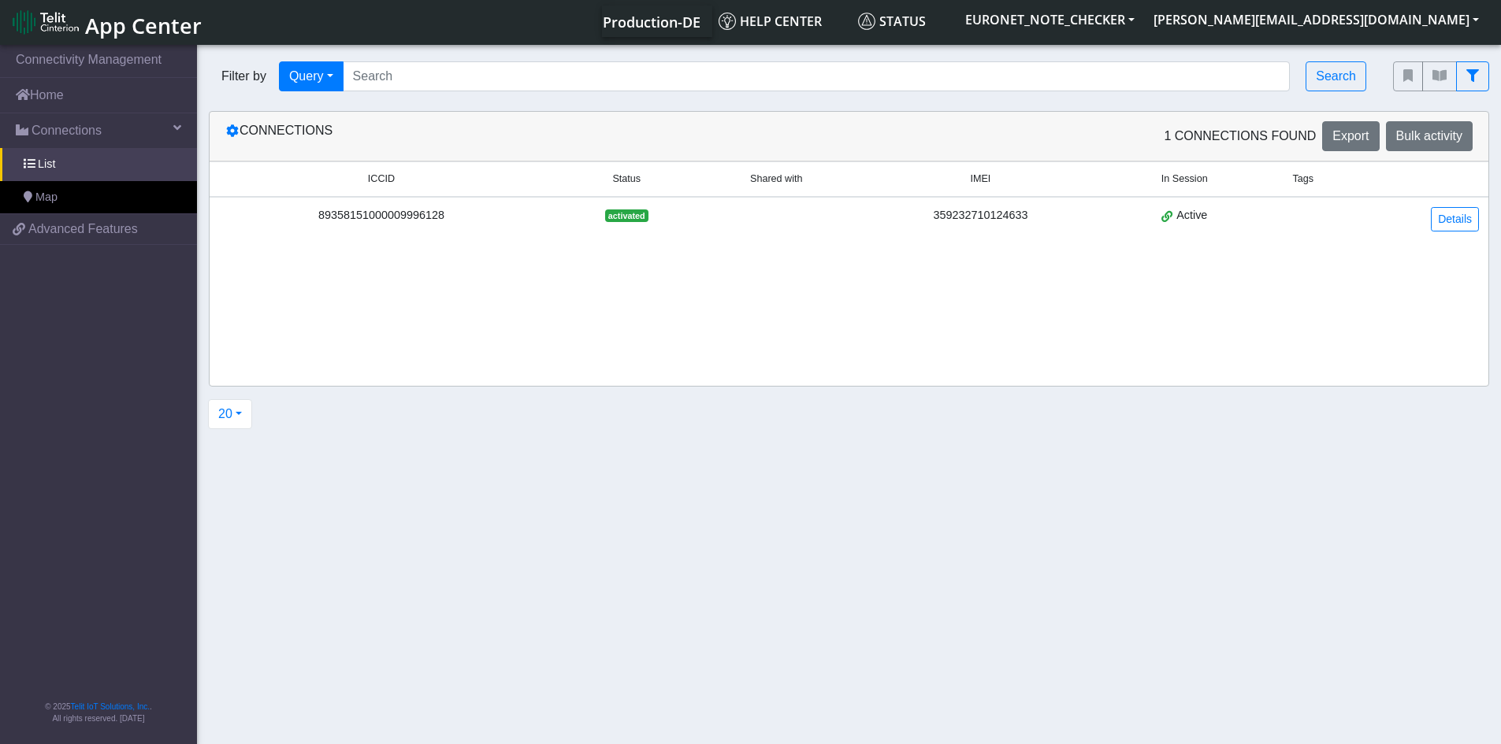
click at [420, 214] on div "89358151000009996128" at bounding box center [381, 215] width 325 height 17
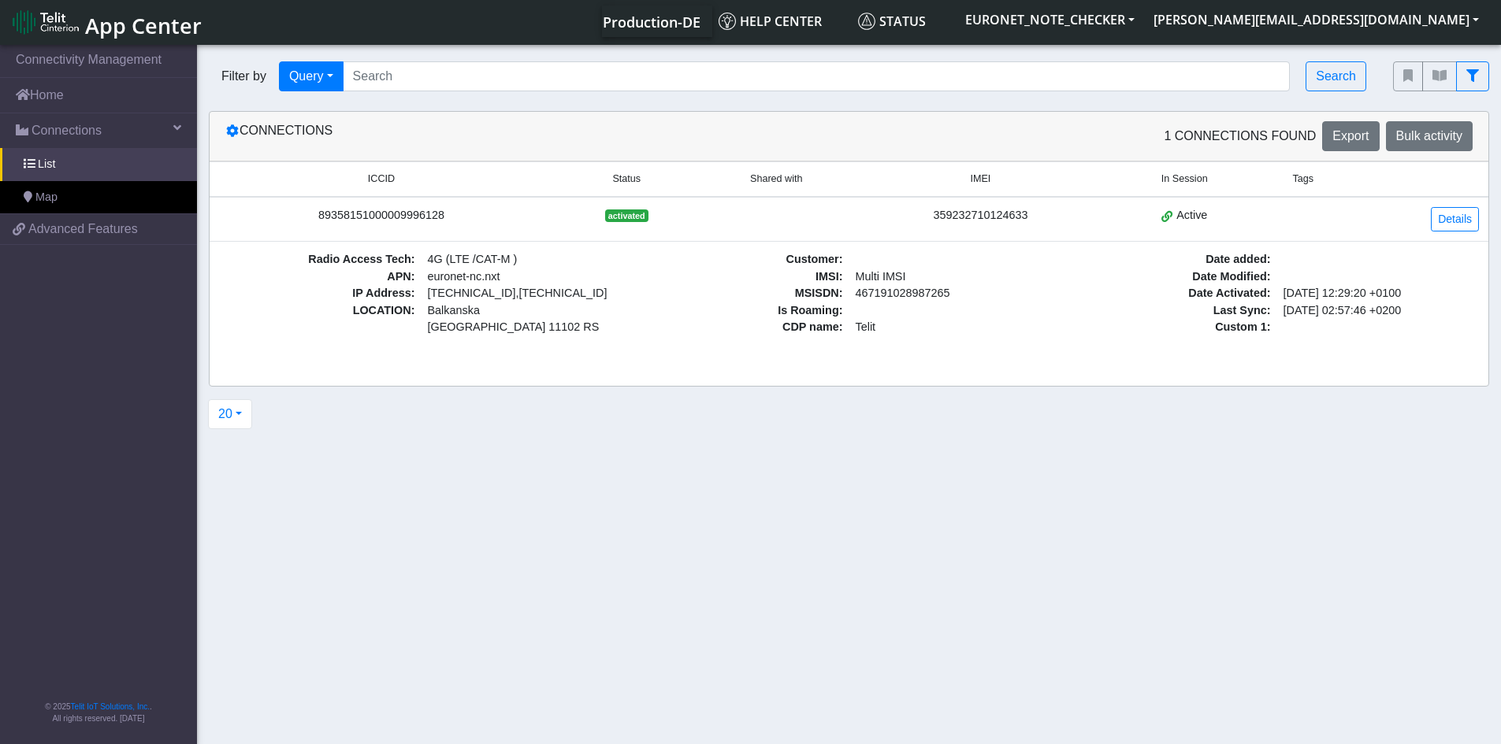
click at [420, 214] on div "89358151000009996128" at bounding box center [381, 215] width 325 height 17
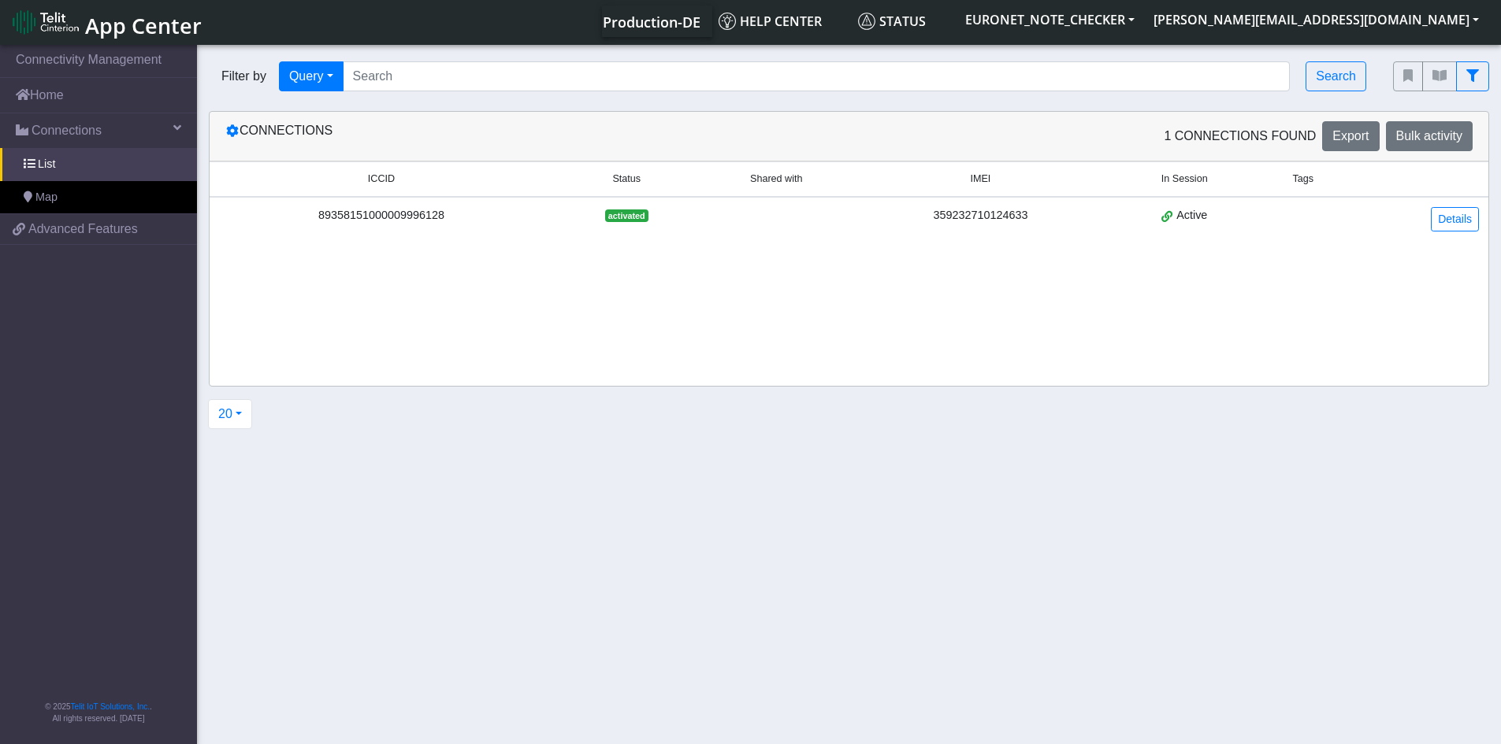
click at [420, 214] on div "89358151000009996128" at bounding box center [381, 215] width 325 height 17
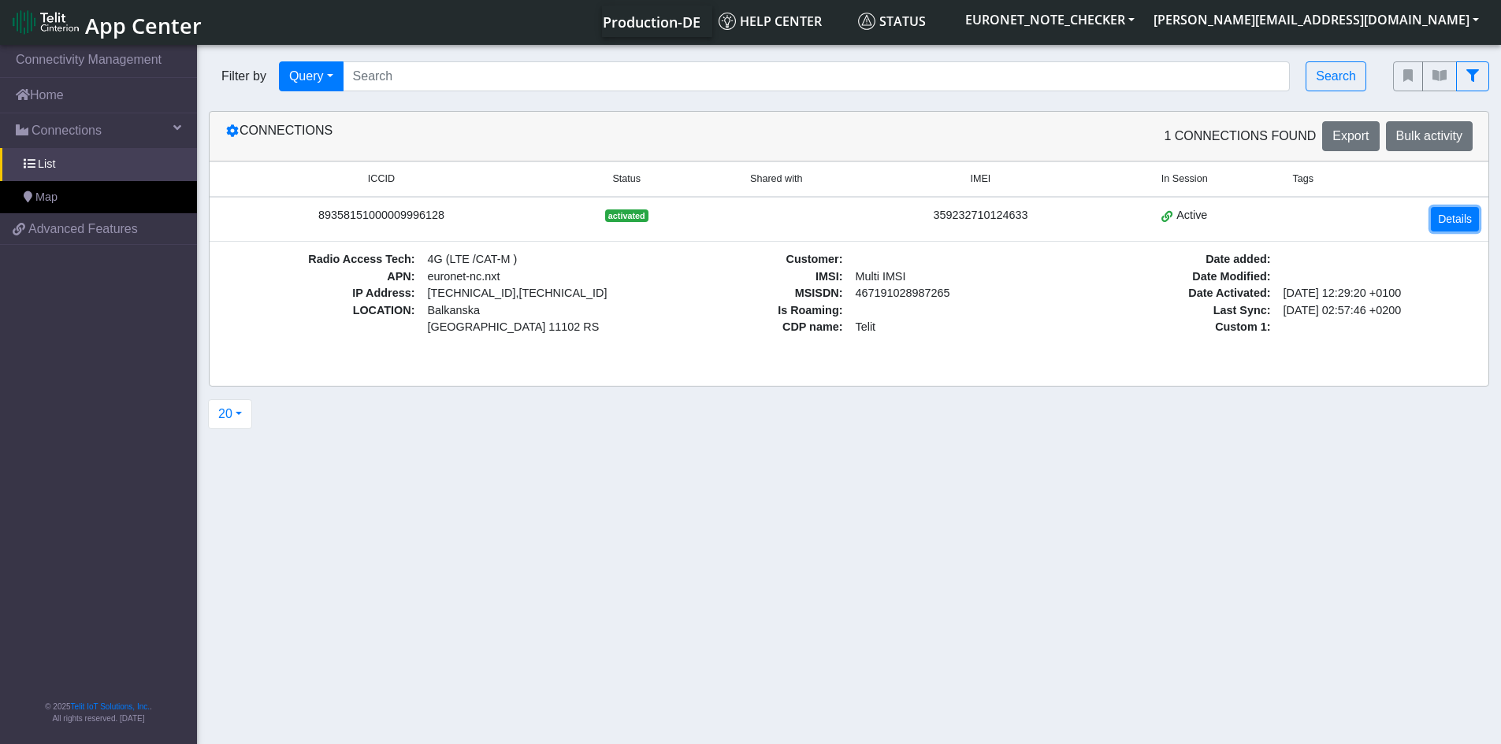
click at [841, 210] on link "Details" at bounding box center [1455, 219] width 48 height 24
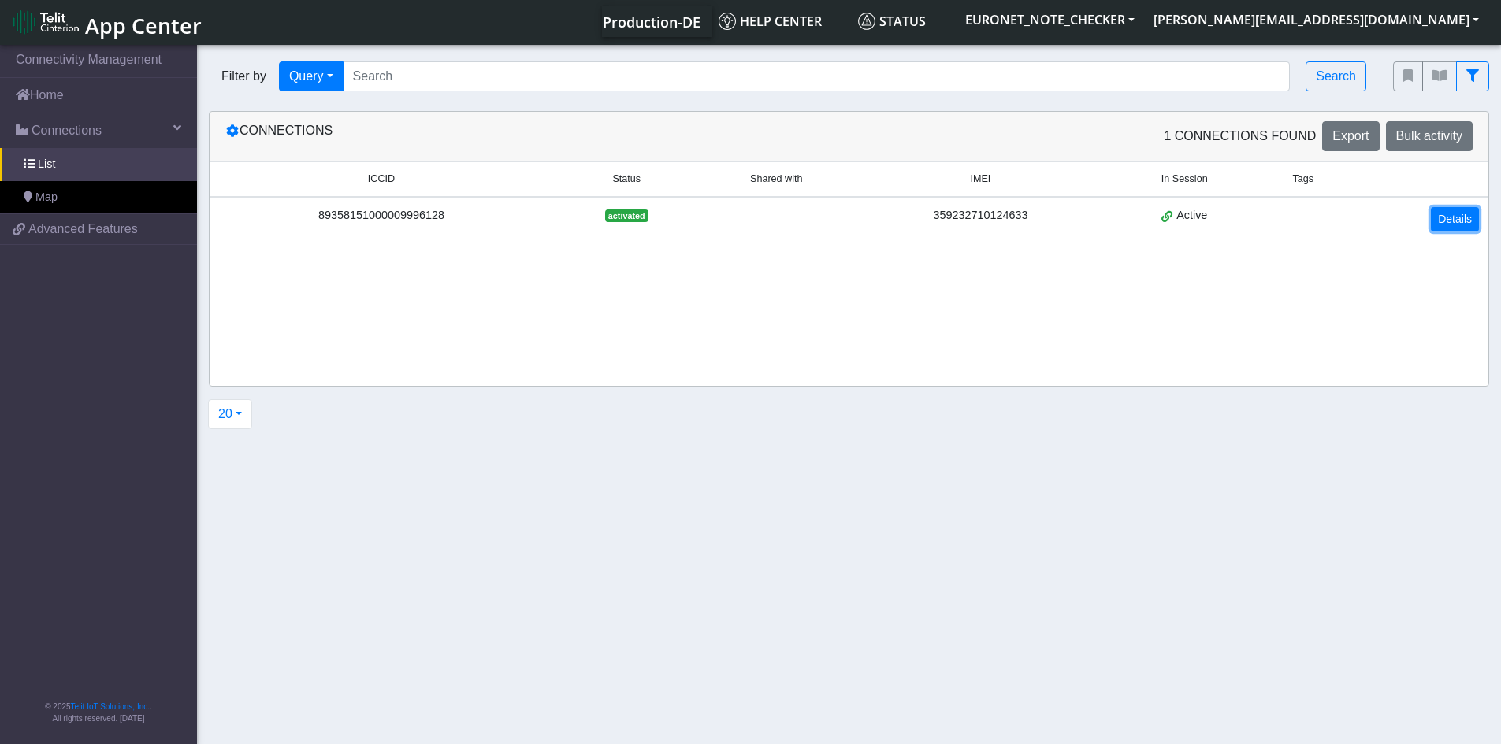
click at [841, 210] on link "Details" at bounding box center [1455, 219] width 48 height 24
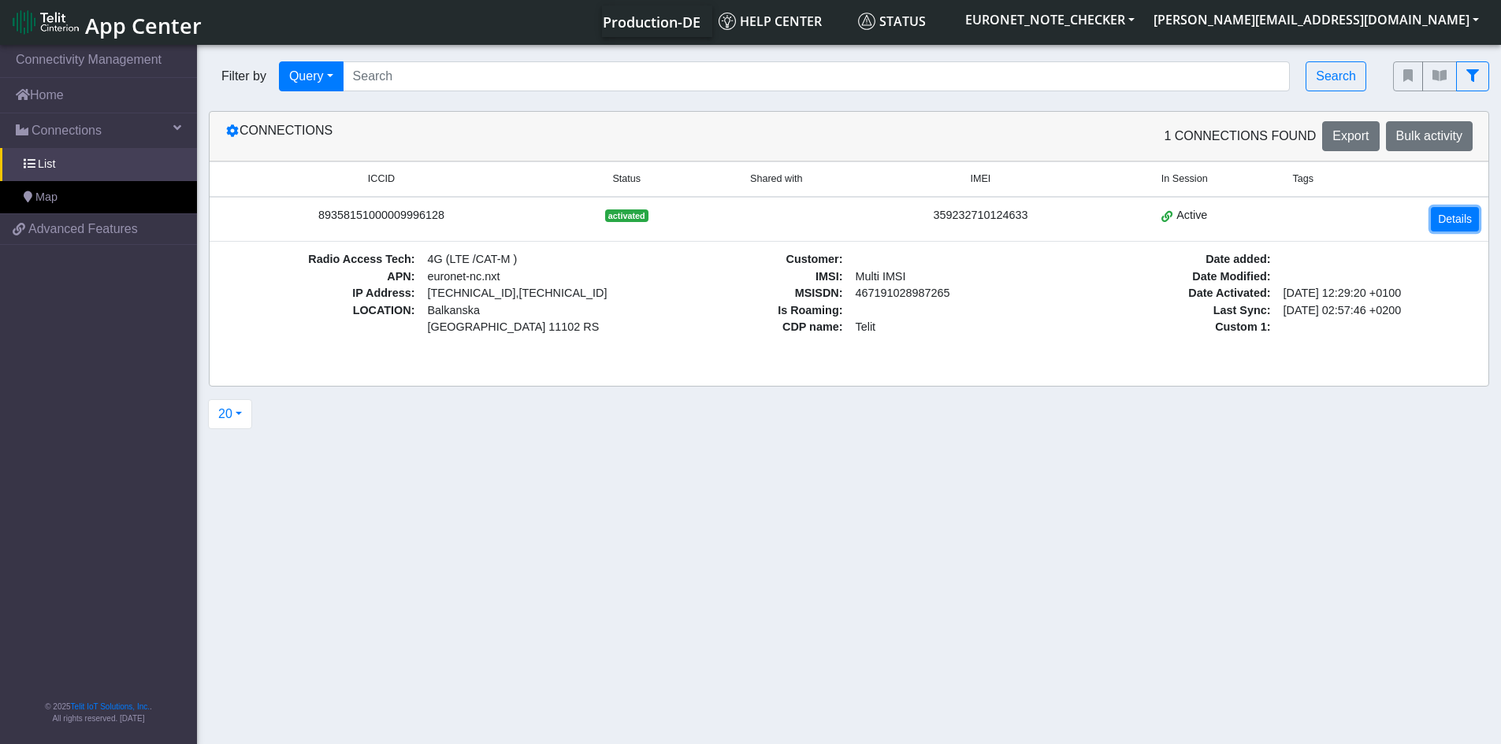
click at [841, 210] on link "Details" at bounding box center [1455, 219] width 48 height 24
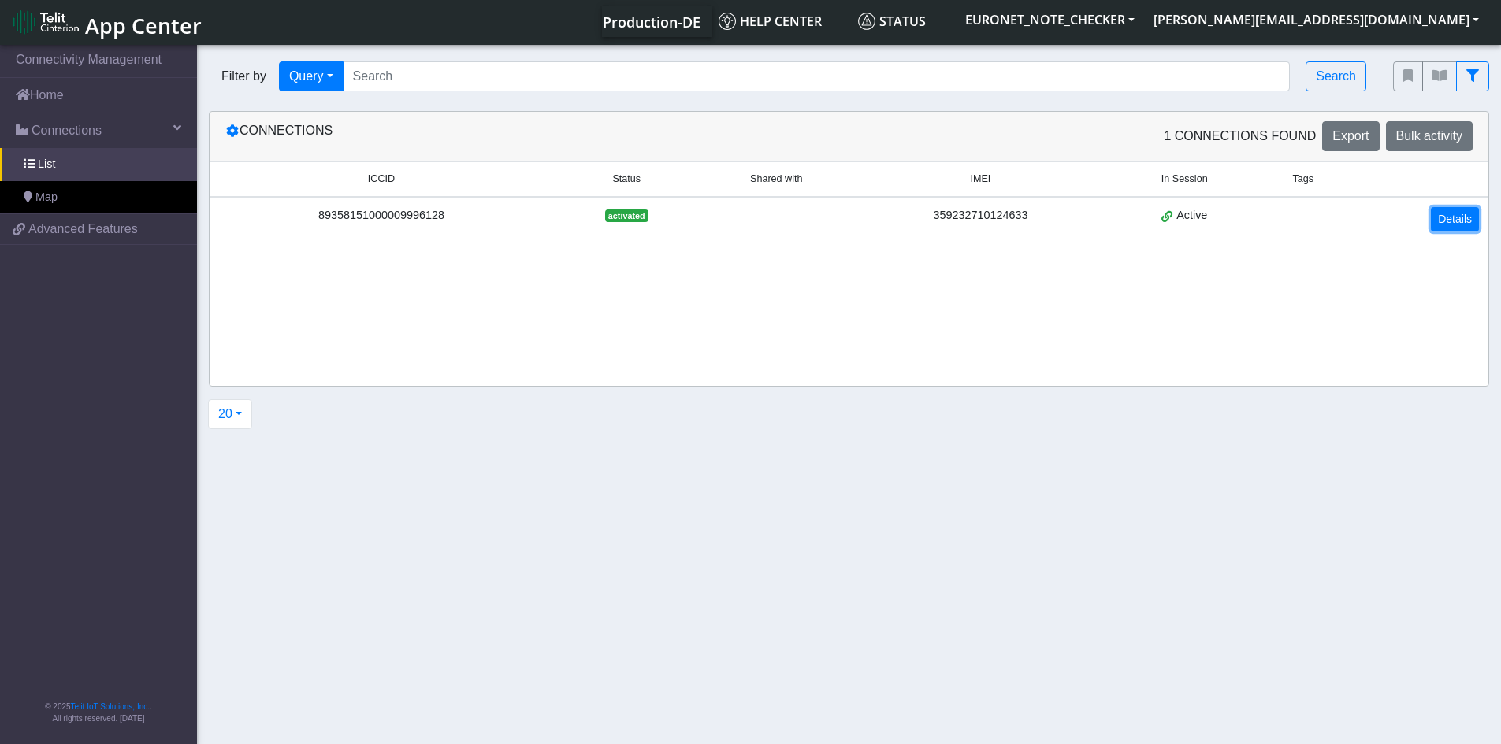
click at [841, 210] on link "Details" at bounding box center [1455, 219] width 48 height 24
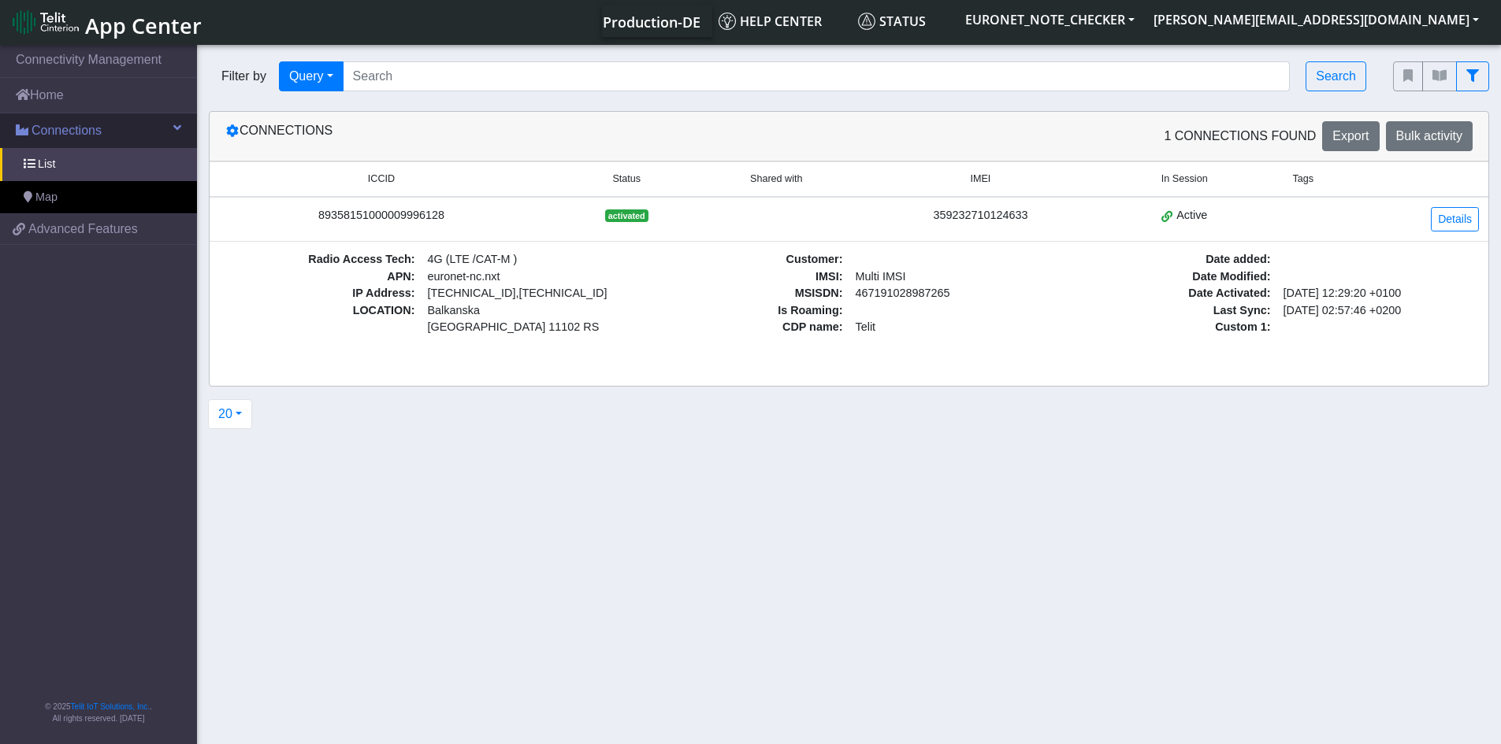
click at [171, 124] on link "Connections" at bounding box center [98, 130] width 197 height 35
click at [49, 230] on span "Advanced Features" at bounding box center [83, 229] width 110 height 19
click at [841, 317] on span "Last Sync :" at bounding box center [1176, 311] width 202 height 17
click at [841, 229] on link "Details" at bounding box center [1455, 219] width 48 height 24
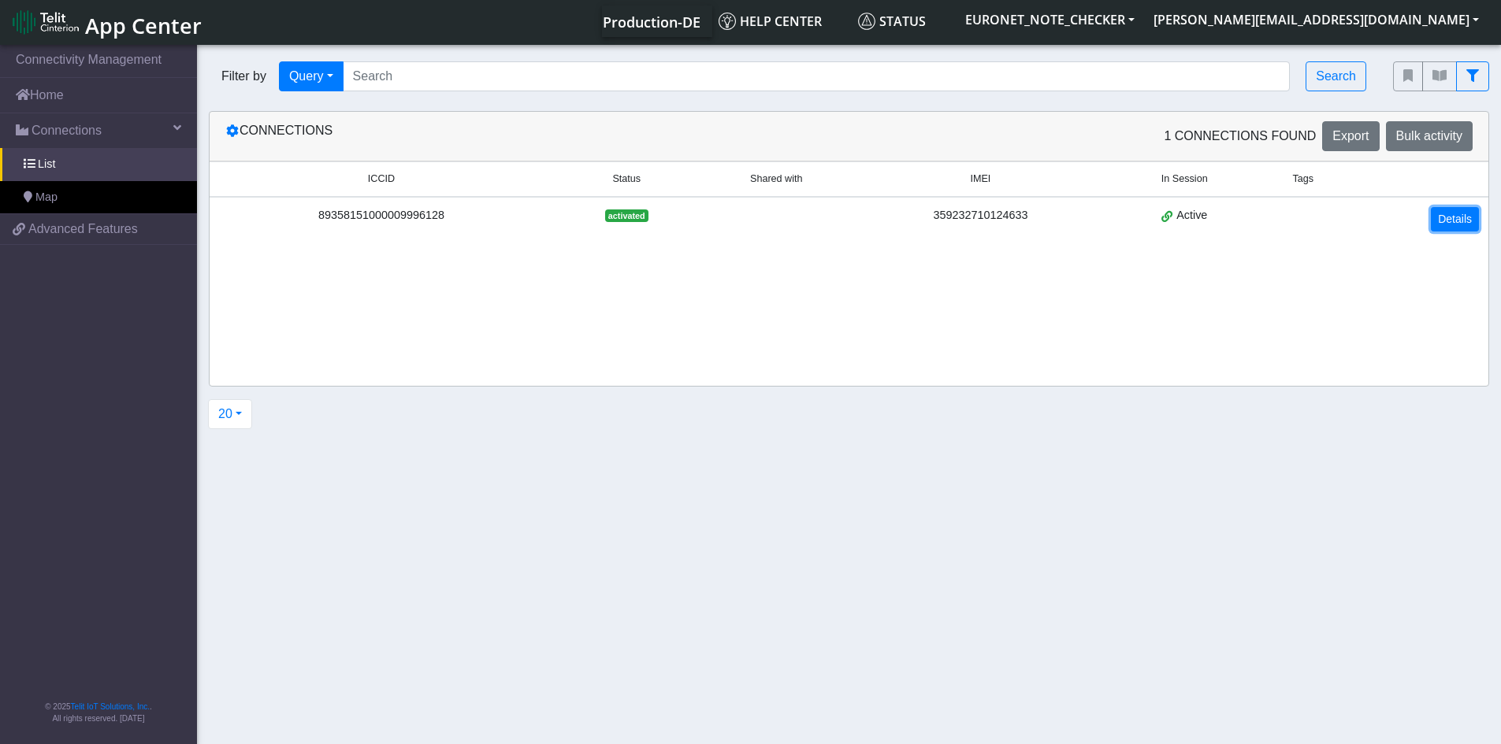
click at [841, 229] on link "Details" at bounding box center [1455, 219] width 48 height 24
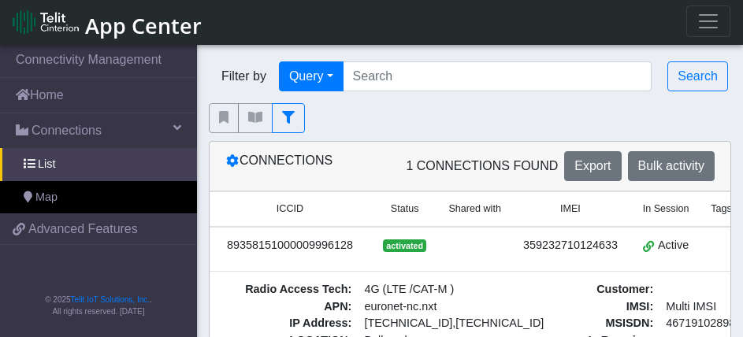
click at [439, 306] on span "euronet-nc.nxt" at bounding box center [427, 307] width 139 height 17
click at [337, 300] on span "APN :" at bounding box center [288, 307] width 139 height 17
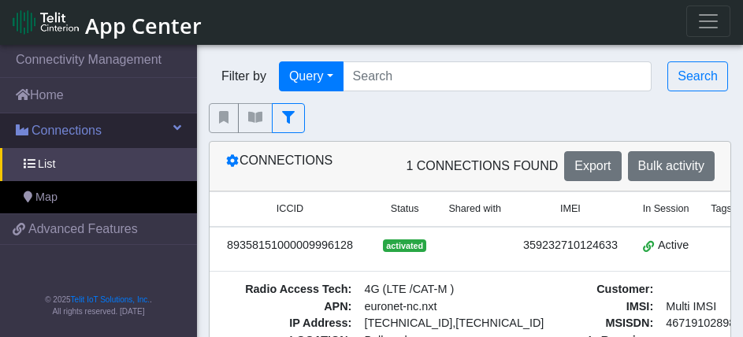
click at [178, 127] on span at bounding box center [177, 127] width 8 height 13
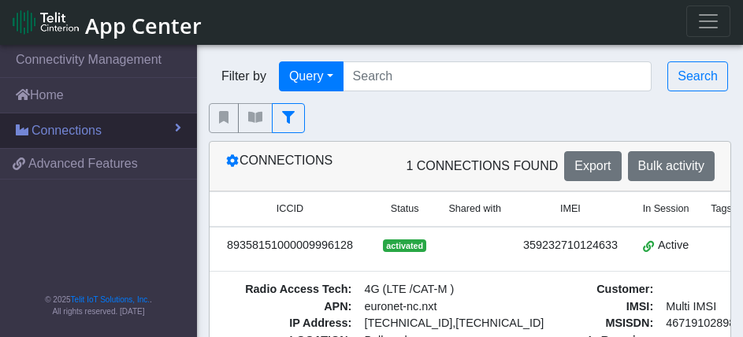
click at [178, 127] on span at bounding box center [178, 127] width 6 height 13
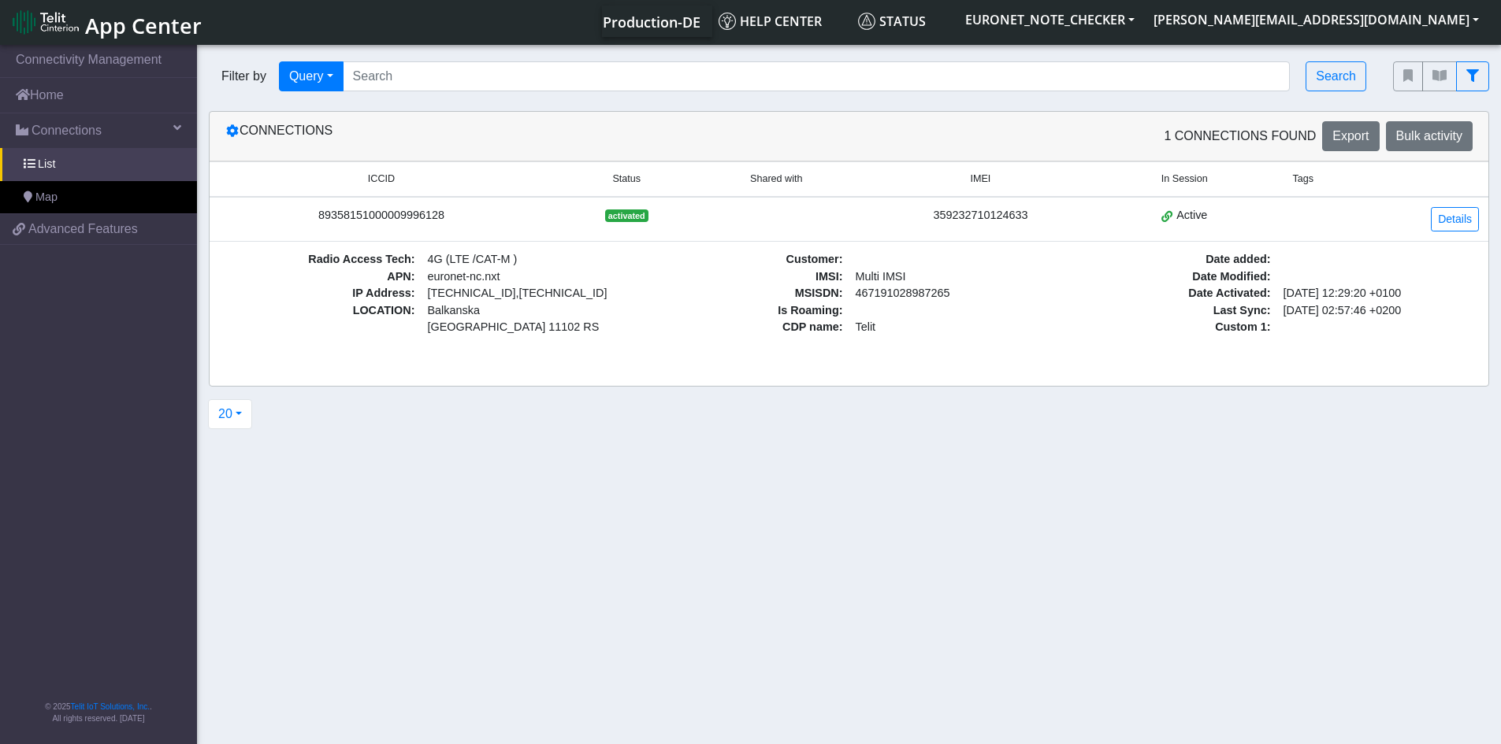
drag, startPoint x: 451, startPoint y: 219, endPoint x: 318, endPoint y: 220, distance: 133.1
click at [318, 220] on div "89358151000009996128" at bounding box center [381, 215] width 325 height 17
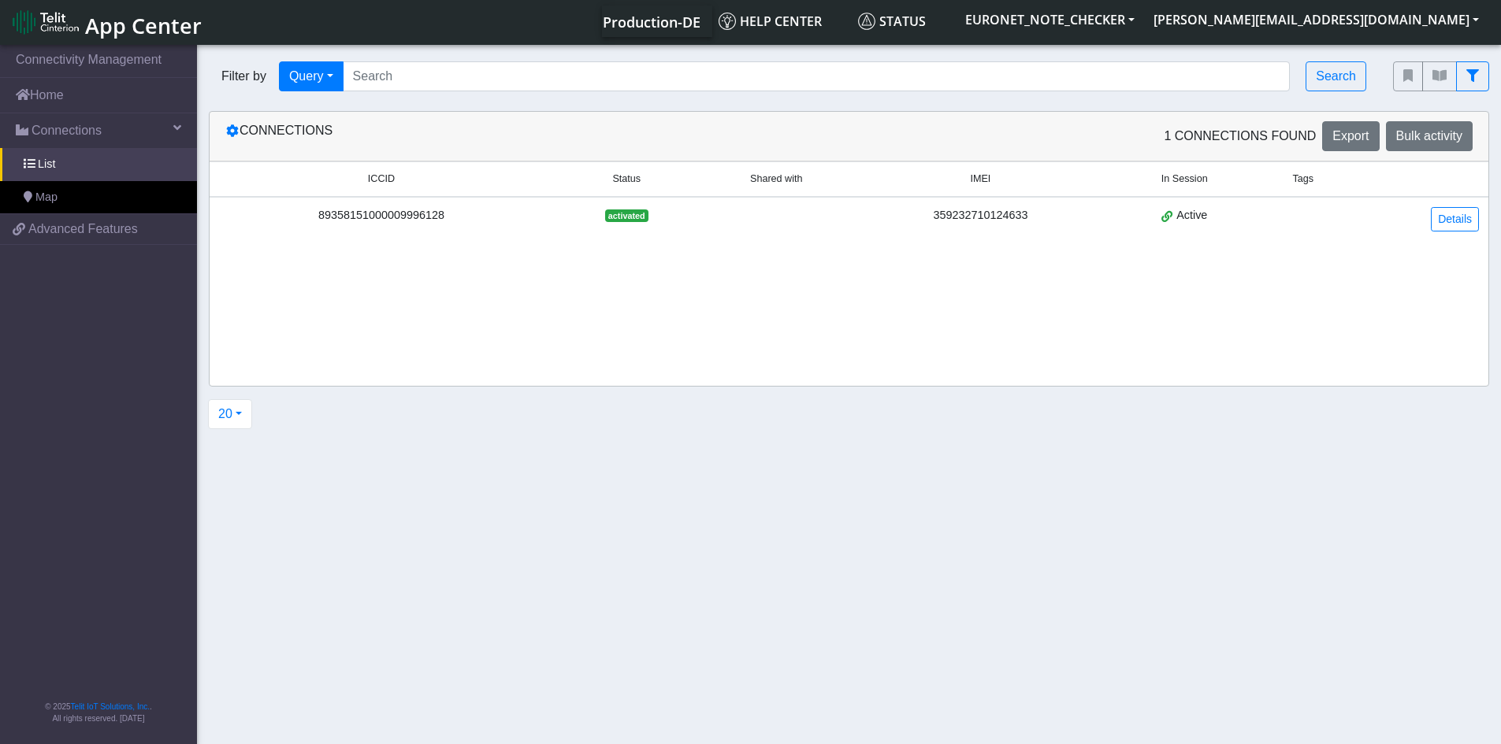
copy div "89358151000009996128"
